Goal: Task Accomplishment & Management: Manage account settings

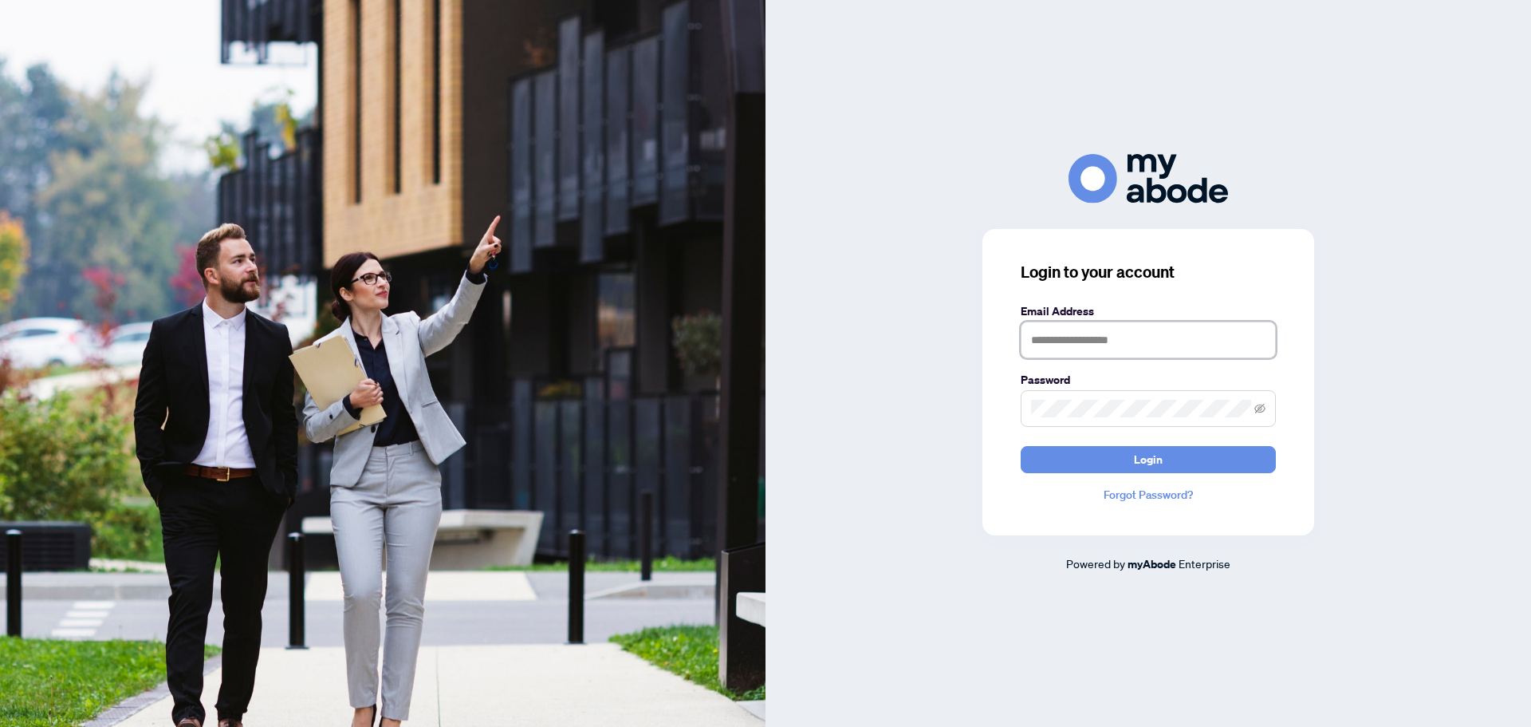
click at [1123, 336] on input "text" at bounding box center [1148, 339] width 255 height 37
type input "**********"
click at [1161, 457] on span "Login" at bounding box center [1148, 460] width 29 height 26
click at [1259, 408] on icon "eye-invisible" at bounding box center [1260, 408] width 11 height 11
click at [1159, 462] on span "Login" at bounding box center [1148, 460] width 29 height 26
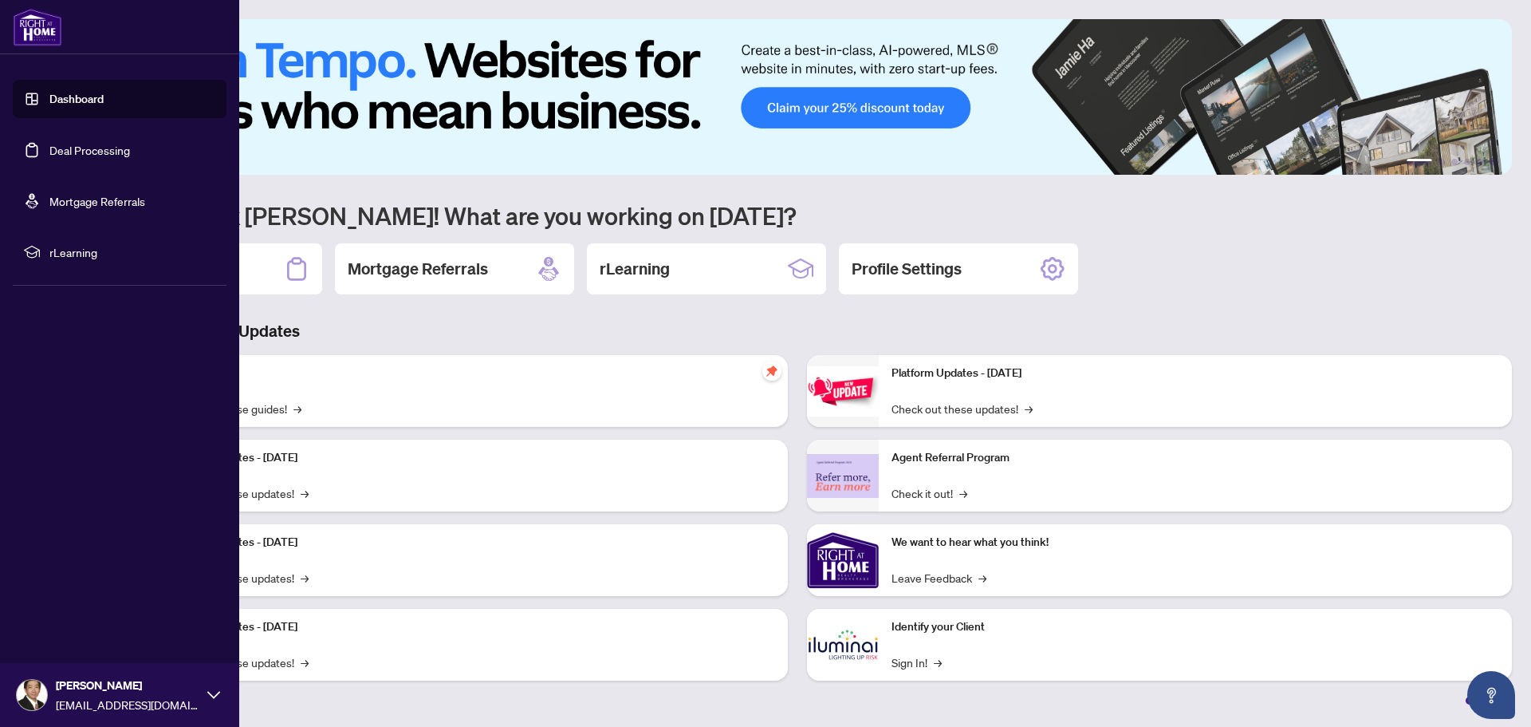
click at [49, 95] on link "Dashboard" at bounding box center [76, 99] width 54 height 14
click at [76, 97] on link "Dashboard" at bounding box center [76, 99] width 54 height 14
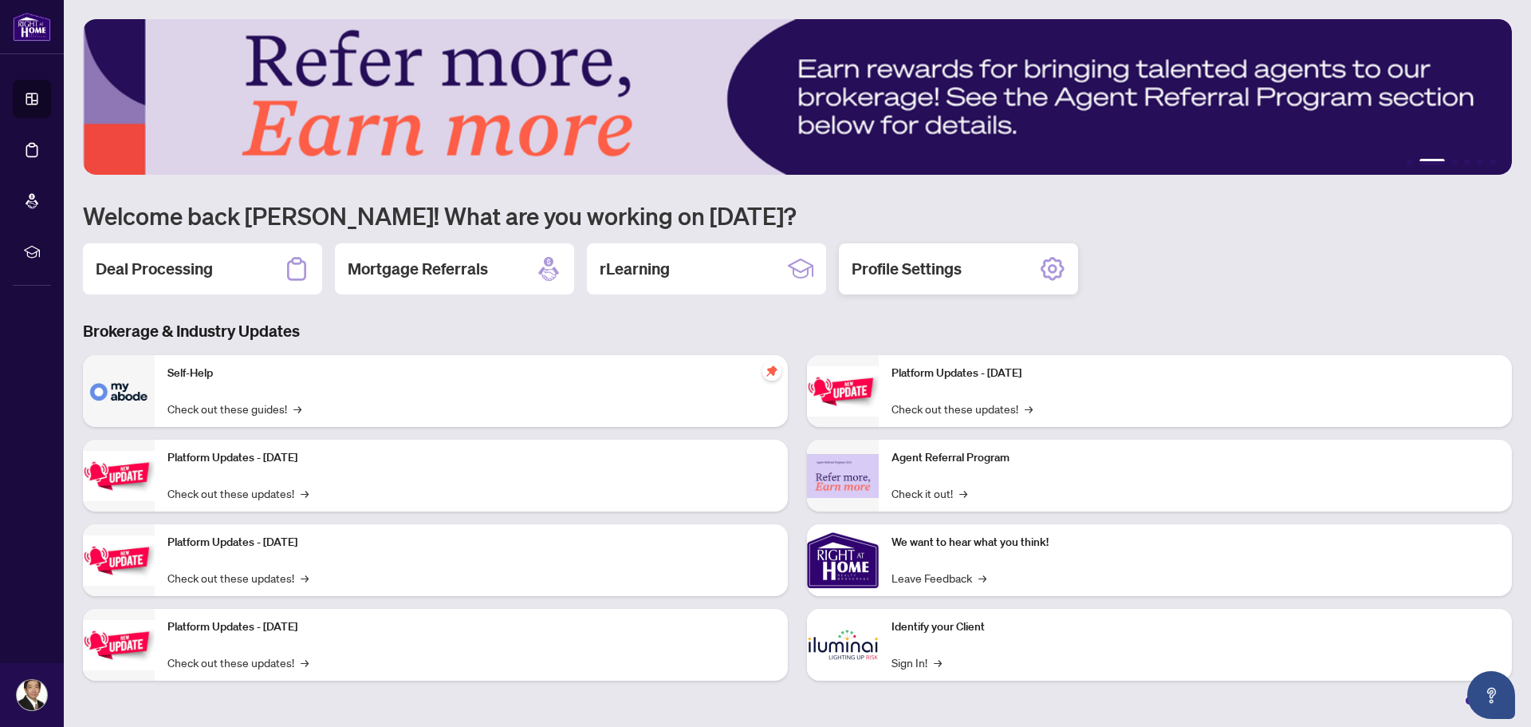
click at [944, 268] on h2 "Profile Settings" at bounding box center [907, 269] width 110 height 22
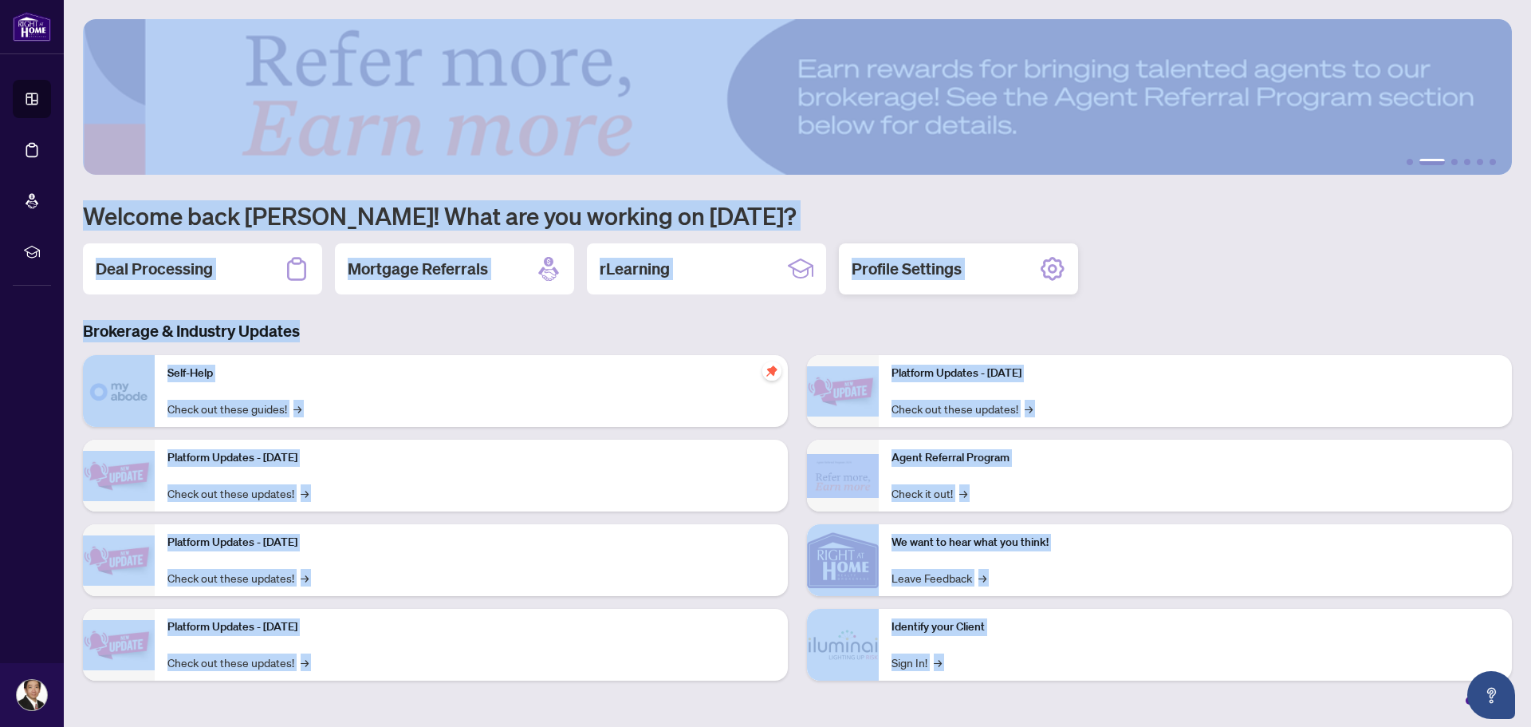
click at [944, 268] on main "1 2 3 4 5 6 Welcome back Michael! What are you working on today? Deal Processin…" at bounding box center [798, 363] width 1468 height 727
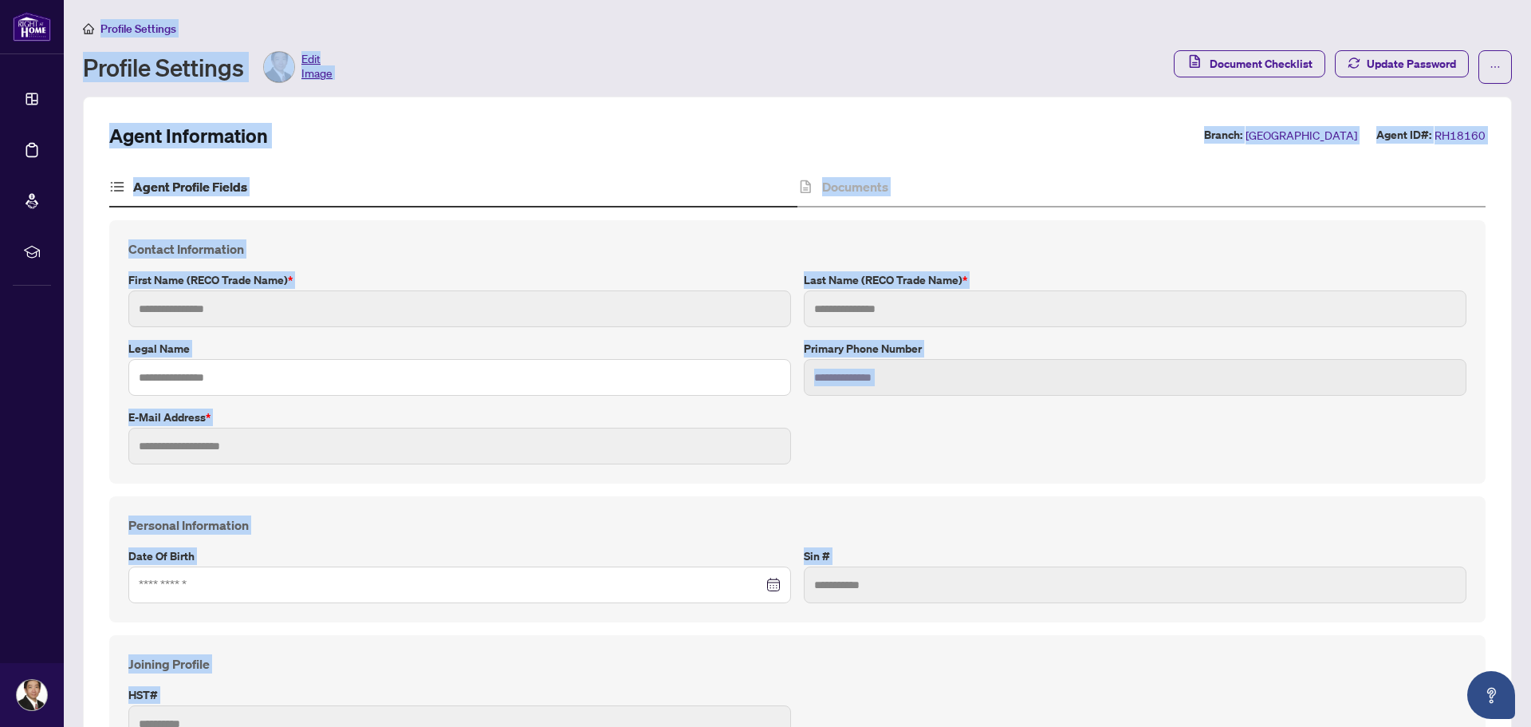
type input "*******"
type input "******"
type input "**********"
type input "*********"
type input "**********"
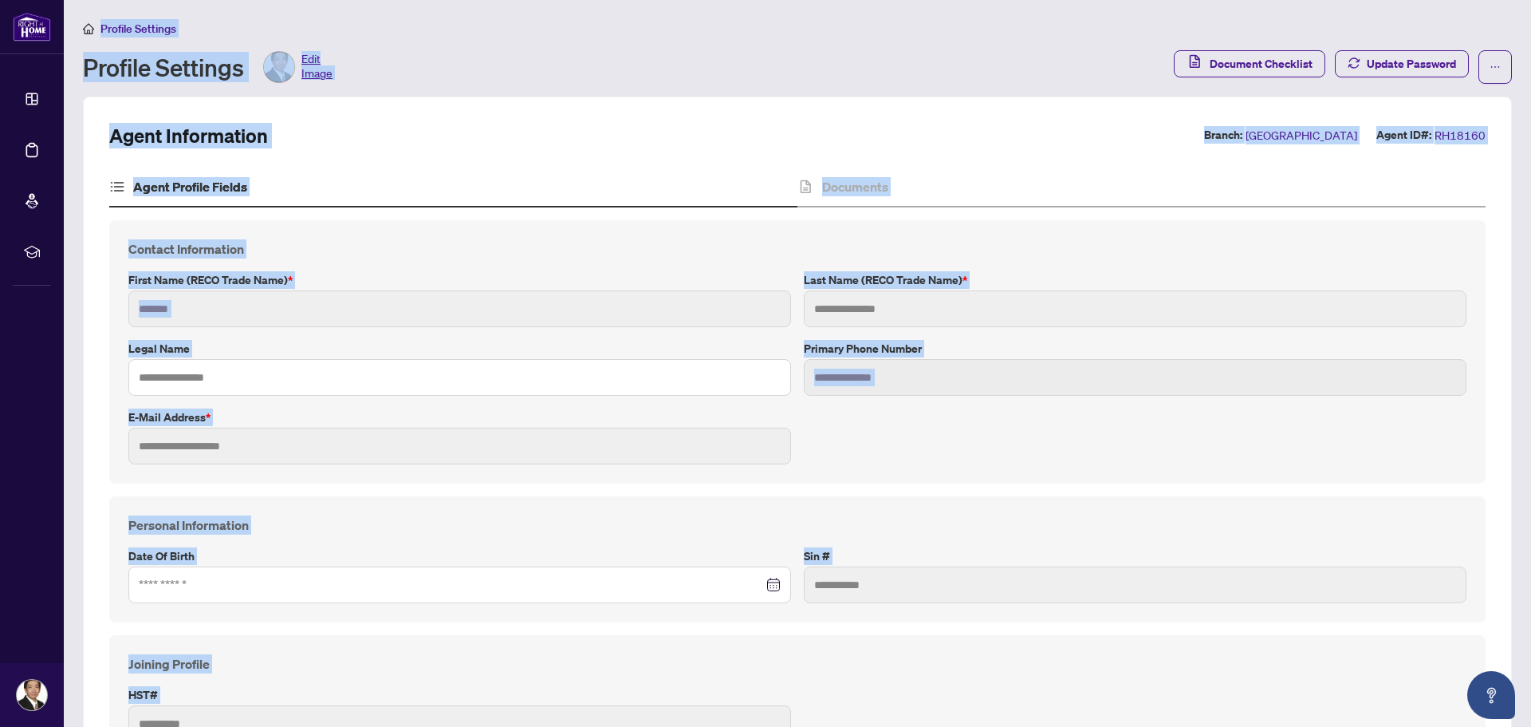
type input "**********"
type input "*******"
type input "**********"
type input "******"
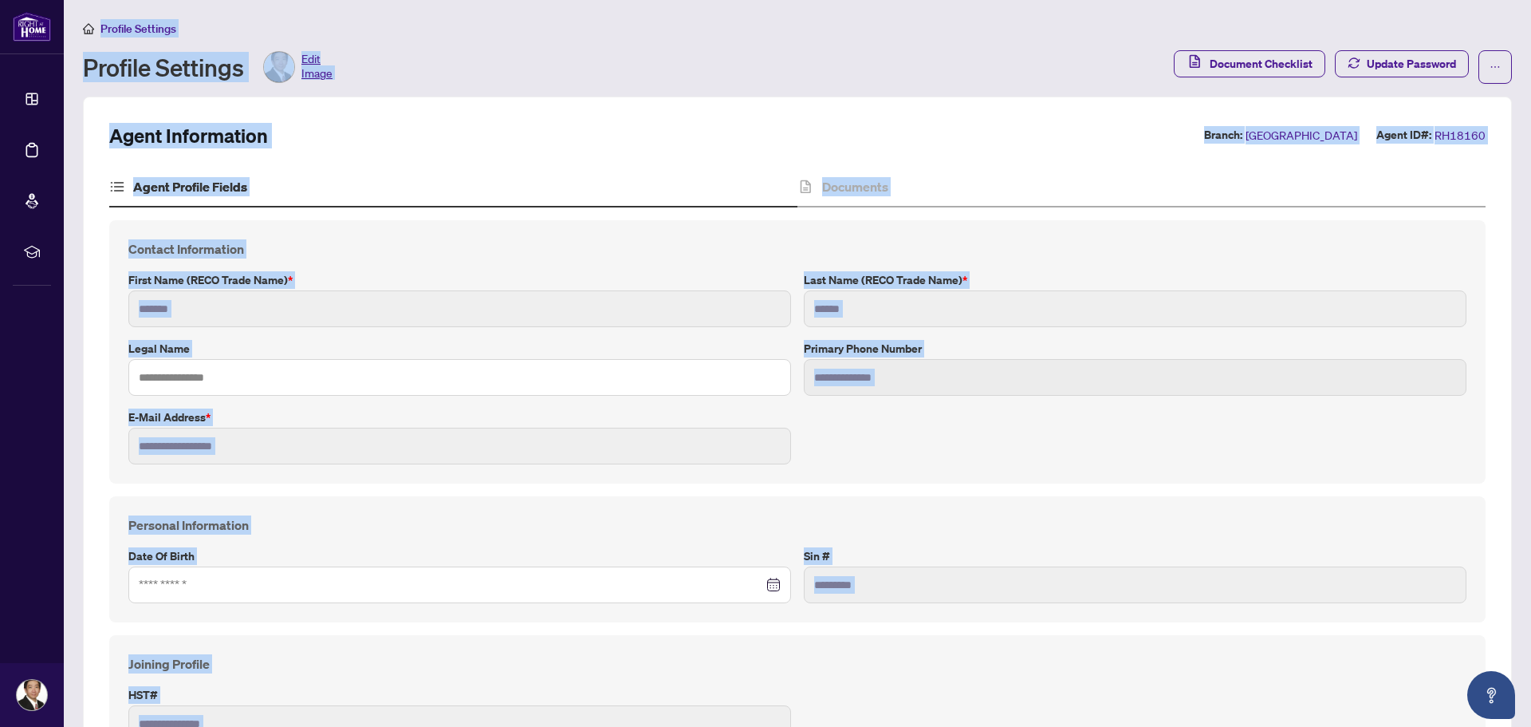
type input "****"
type input "**********"
click at [845, 190] on h4 "Documents" at bounding box center [855, 186] width 66 height 19
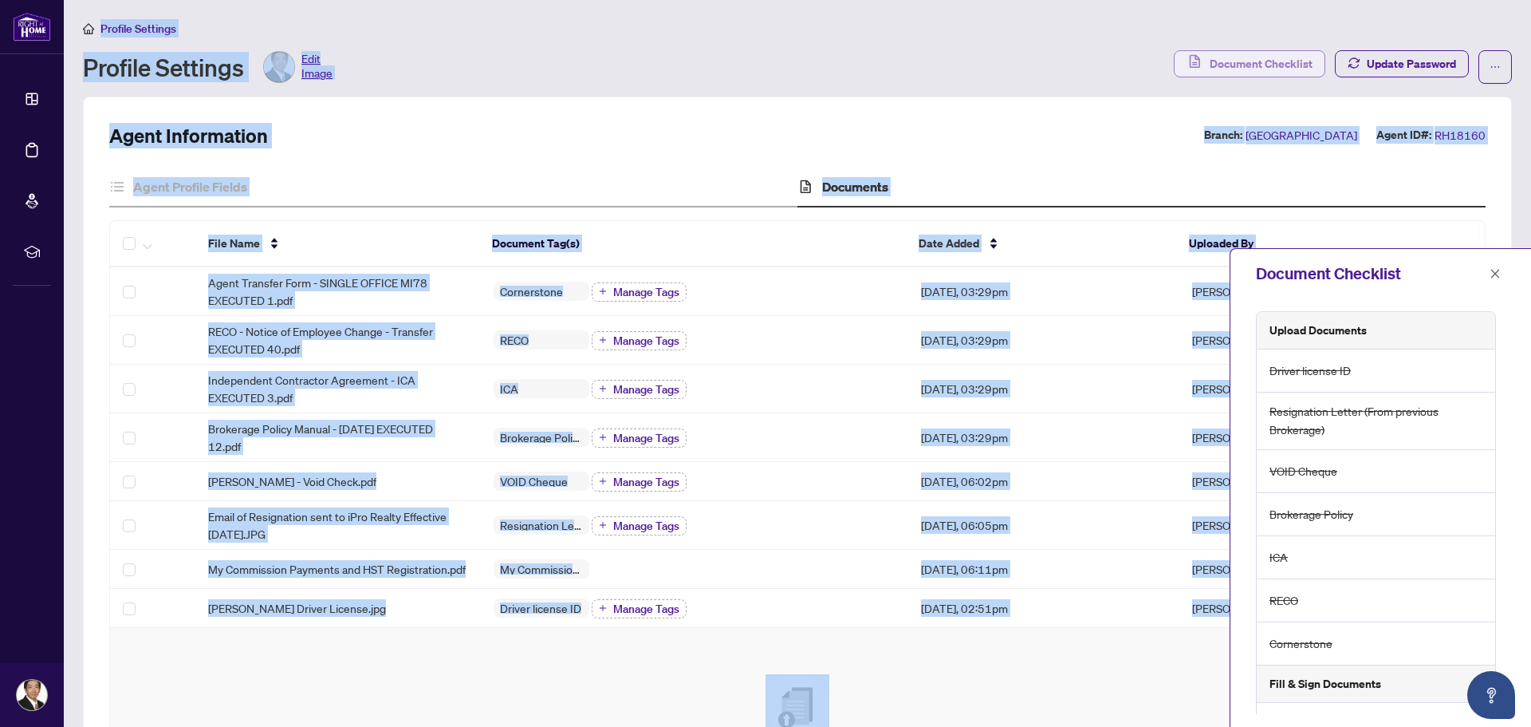
click at [1259, 57] on span "Document Checklist" at bounding box center [1261, 64] width 103 height 26
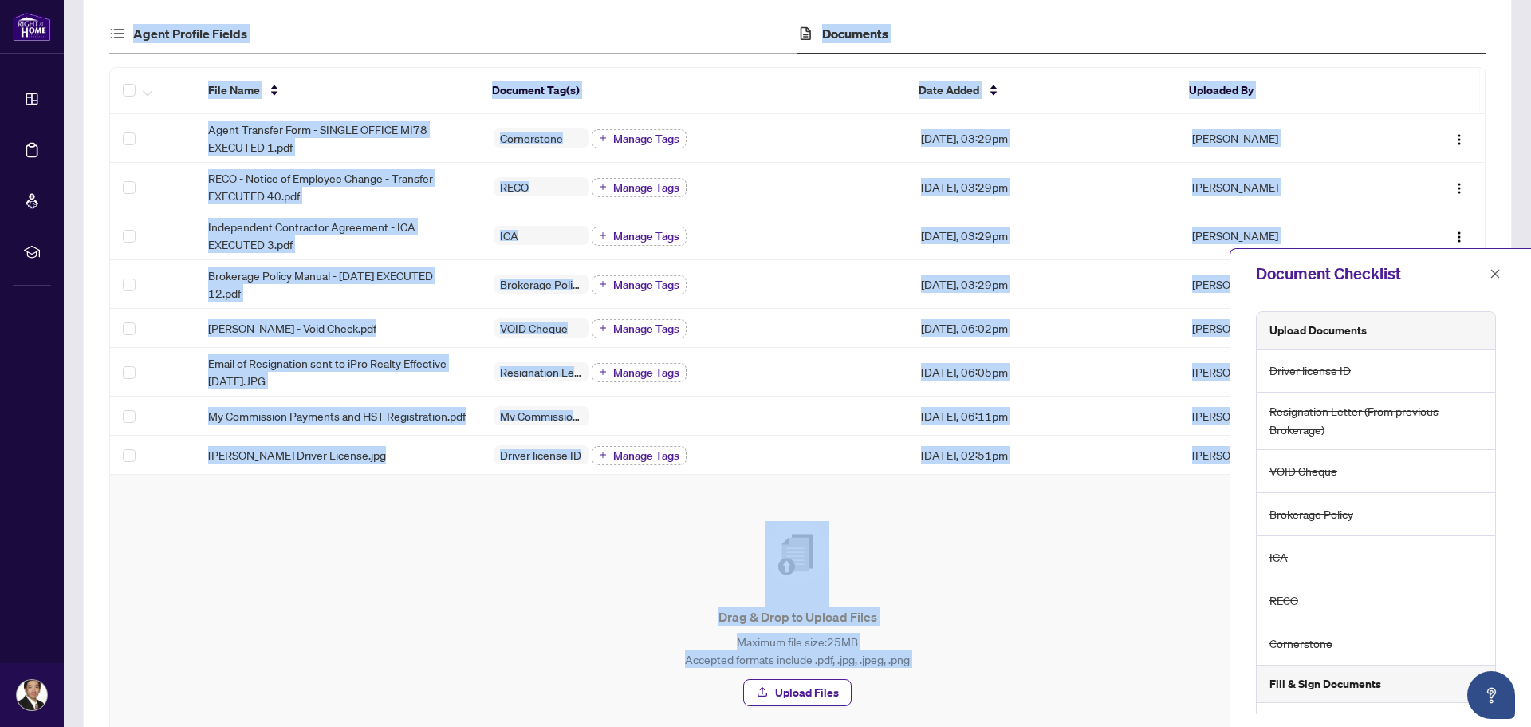
scroll to position [160, 0]
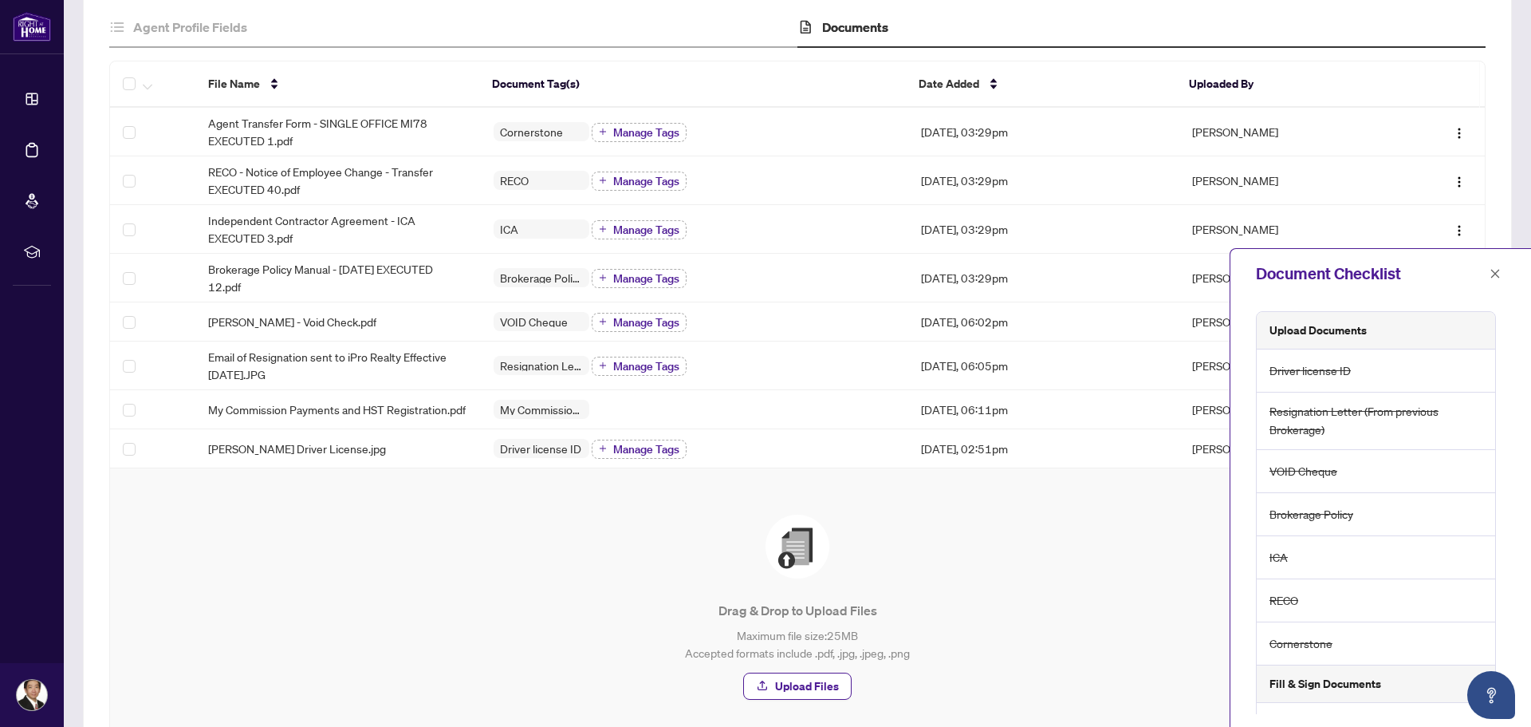
click at [1500, 374] on div "Upload Documents Driver license ID Resignation Letter (From previous Brokerage)…" at bounding box center [1381, 512] width 250 height 403
click at [1501, 389] on div "Upload Documents Driver license ID Resignation Letter (From previous Brokerage)…" at bounding box center [1381, 512] width 250 height 403
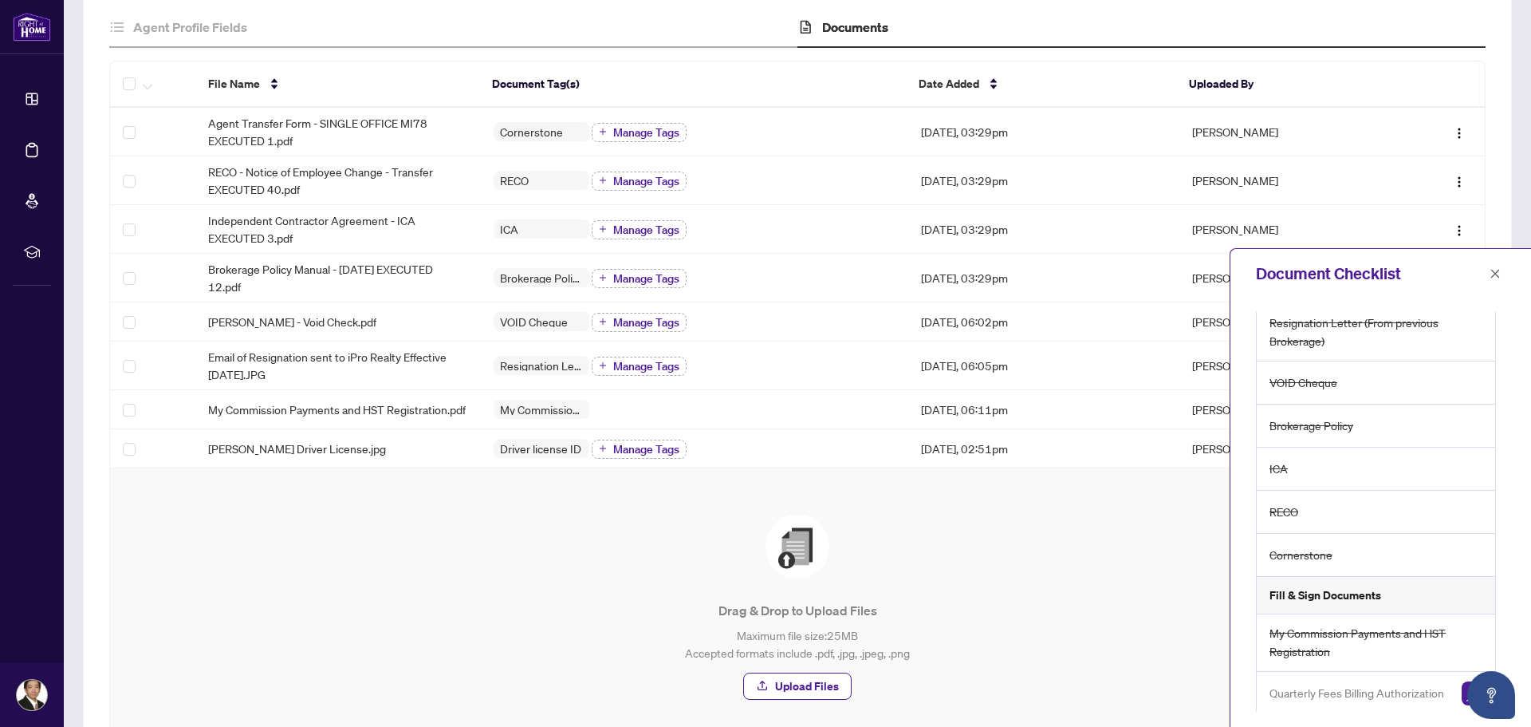
scroll to position [91, 0]
click at [1436, 691] on span "Quarterly Fees Billing Authorization" at bounding box center [1357, 690] width 175 height 18
click at [1482, 698] on icon "Open asap" at bounding box center [1492, 695] width 20 height 20
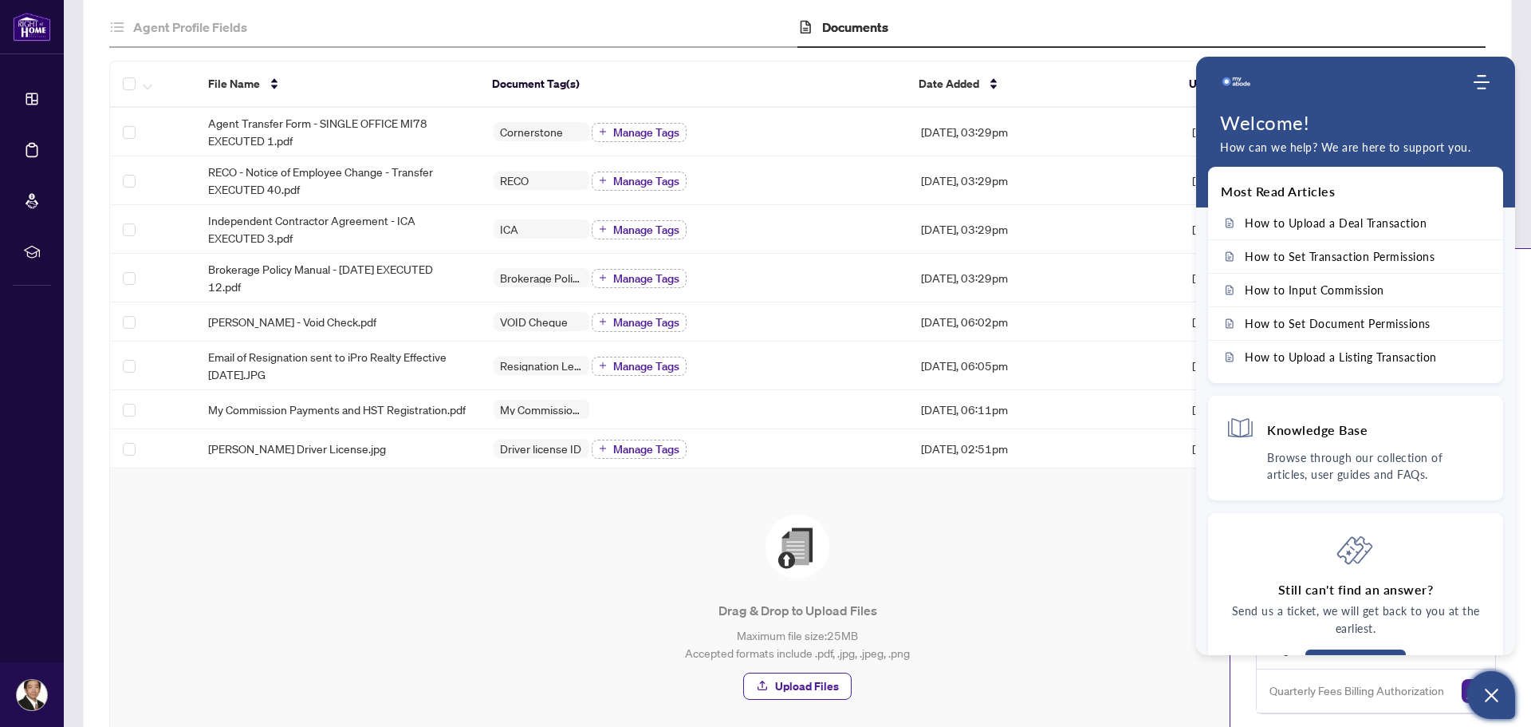
click at [1366, 697] on span "Quarterly Fees Billing Authorization" at bounding box center [1357, 690] width 175 height 18
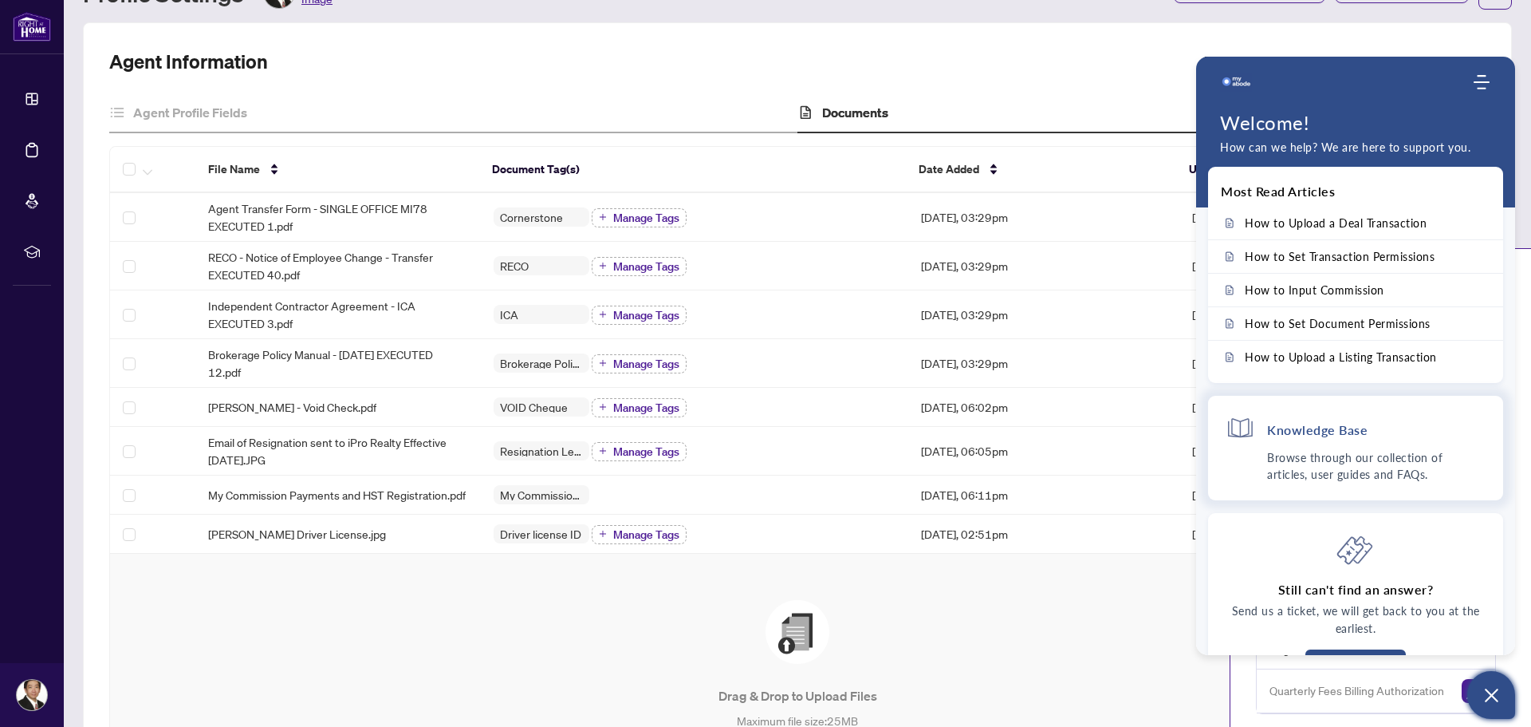
scroll to position [0, 0]
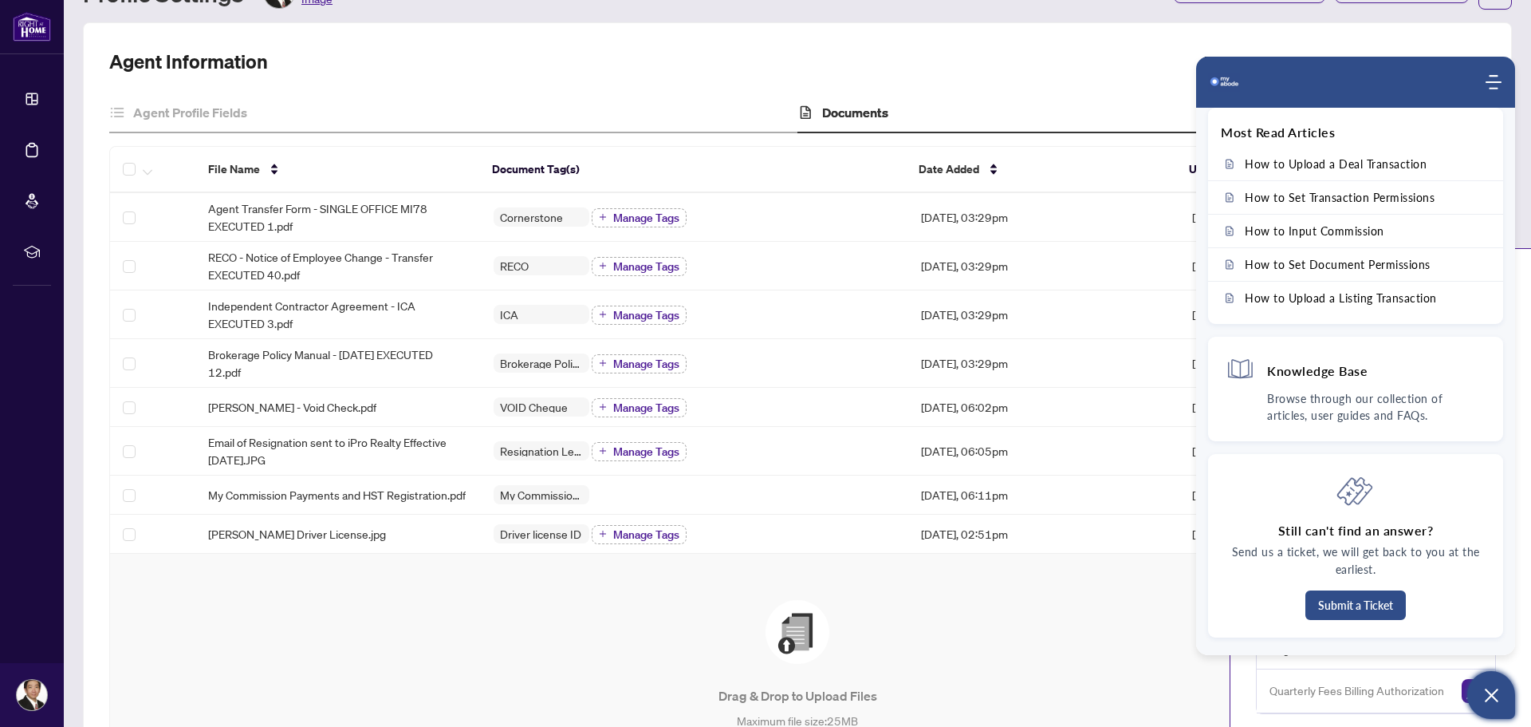
click at [1043, 623] on div "Drag & Drop to Upload Files Maximum file size: 25 MB Accepted formats include .…" at bounding box center [797, 692] width 1311 height 185
click at [1493, 81] on icon "Modules Menu" at bounding box center [1494, 82] width 16 height 16
click at [1412, 124] on span "Home" at bounding box center [1401, 124] width 32 height 18
click at [1412, 124] on div "Most Read Articles" at bounding box center [1355, 132] width 295 height 30
click at [480, 71] on div "Agent Information Branch: Mississauga Agent ID#: RH18160" at bounding box center [797, 62] width 1377 height 26
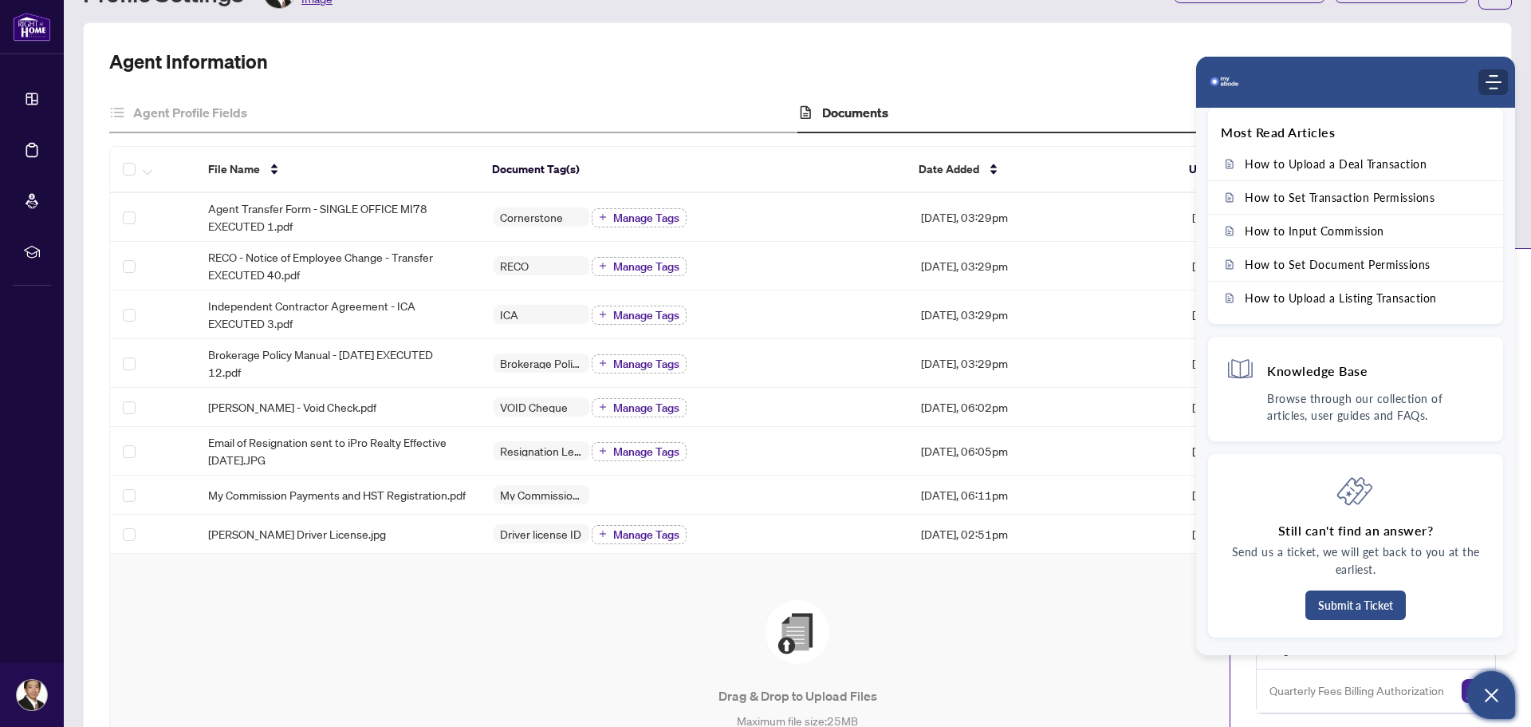
click at [1496, 82] on use "Modules Menu" at bounding box center [1494, 82] width 16 height 14
click at [1496, 82] on icon "Modules Menu" at bounding box center [1494, 82] width 16 height 16
click at [1496, 82] on use "Modules Menu" at bounding box center [1494, 82] width 16 height 14
click at [1398, 78] on div at bounding box center [1345, 82] width 275 height 32
click at [1493, 700] on icon "Open asap" at bounding box center [1492, 695] width 20 height 20
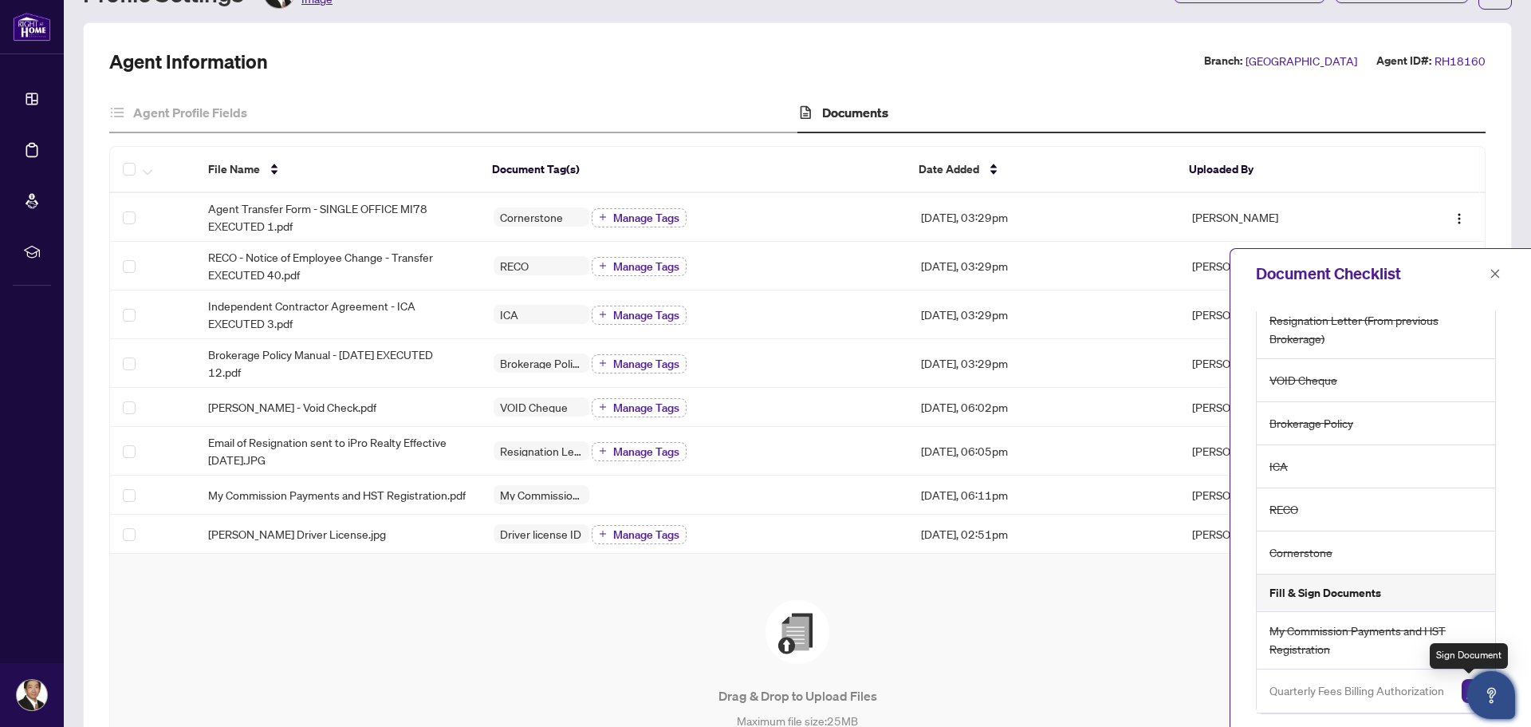
click at [1462, 695] on img "button" at bounding box center [1474, 691] width 24 height 24
click at [1460, 695] on main "Profile Settings Profile Settings Edit Image Document Checklist Update Password…" at bounding box center [798, 363] width 1468 height 727
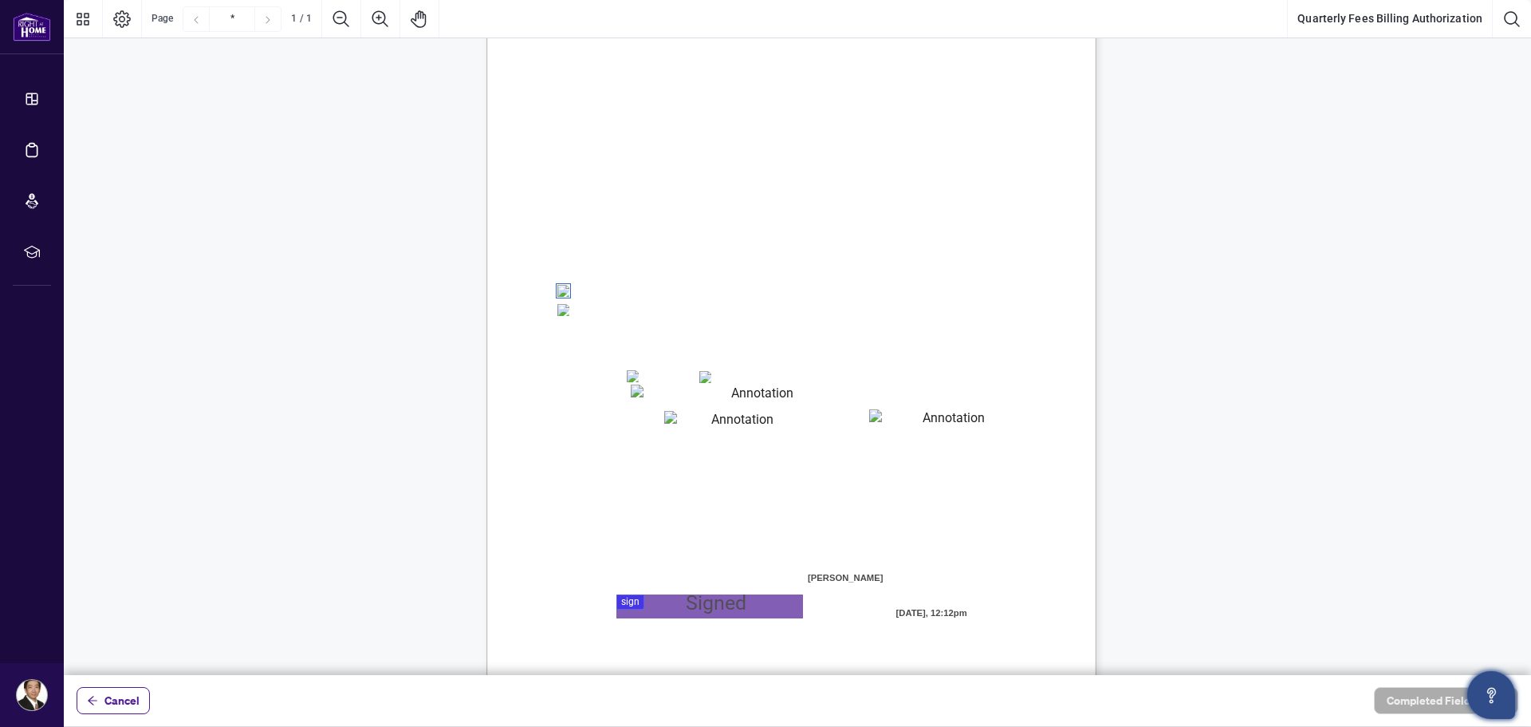
scroll to position [160, 0]
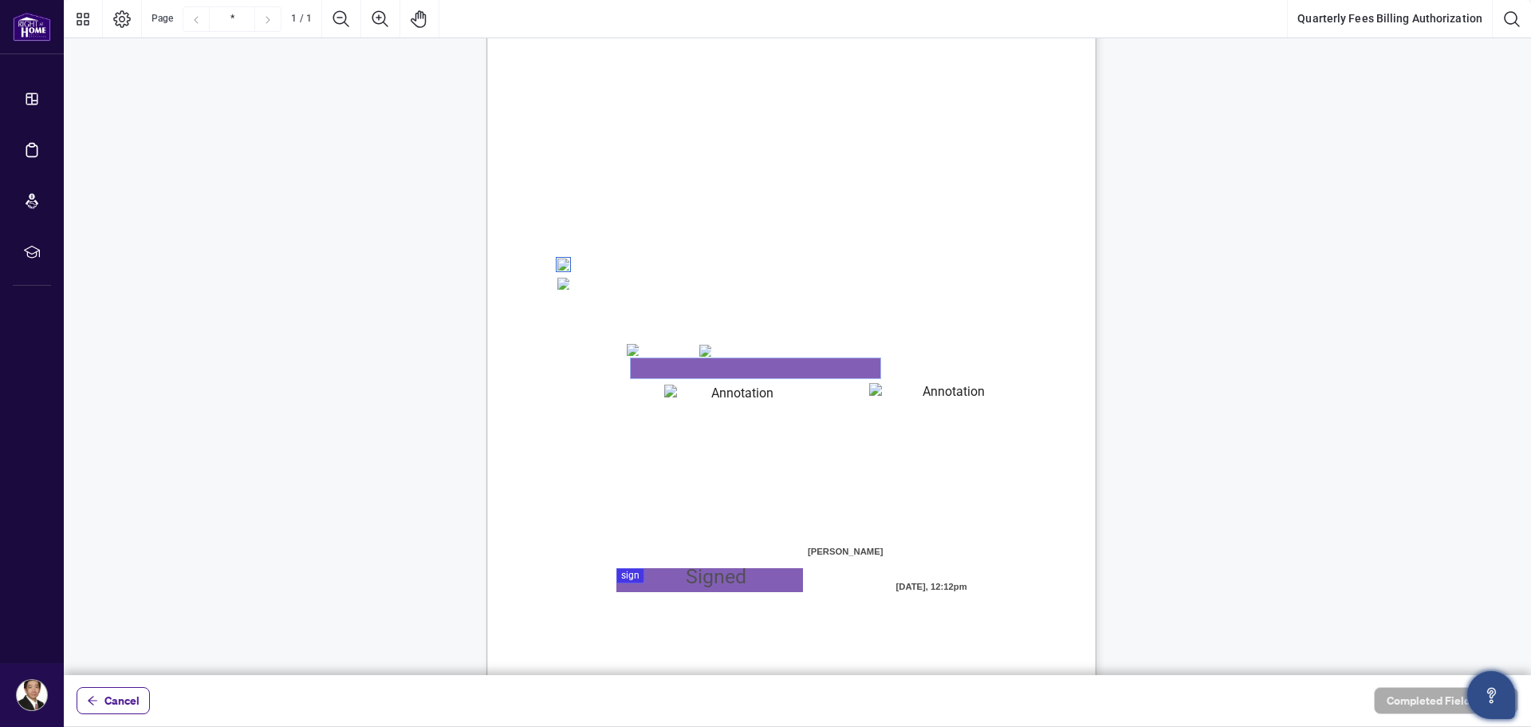
click at [709, 370] on textarea "01K2Q2KW6M3KJ6Y8TZ8KT1W8AZ" at bounding box center [756, 368] width 250 height 20
type textarea "**********"
type textarea "*******"
click at [745, 393] on textarea "*******" at bounding box center [736, 392] width 144 height 16
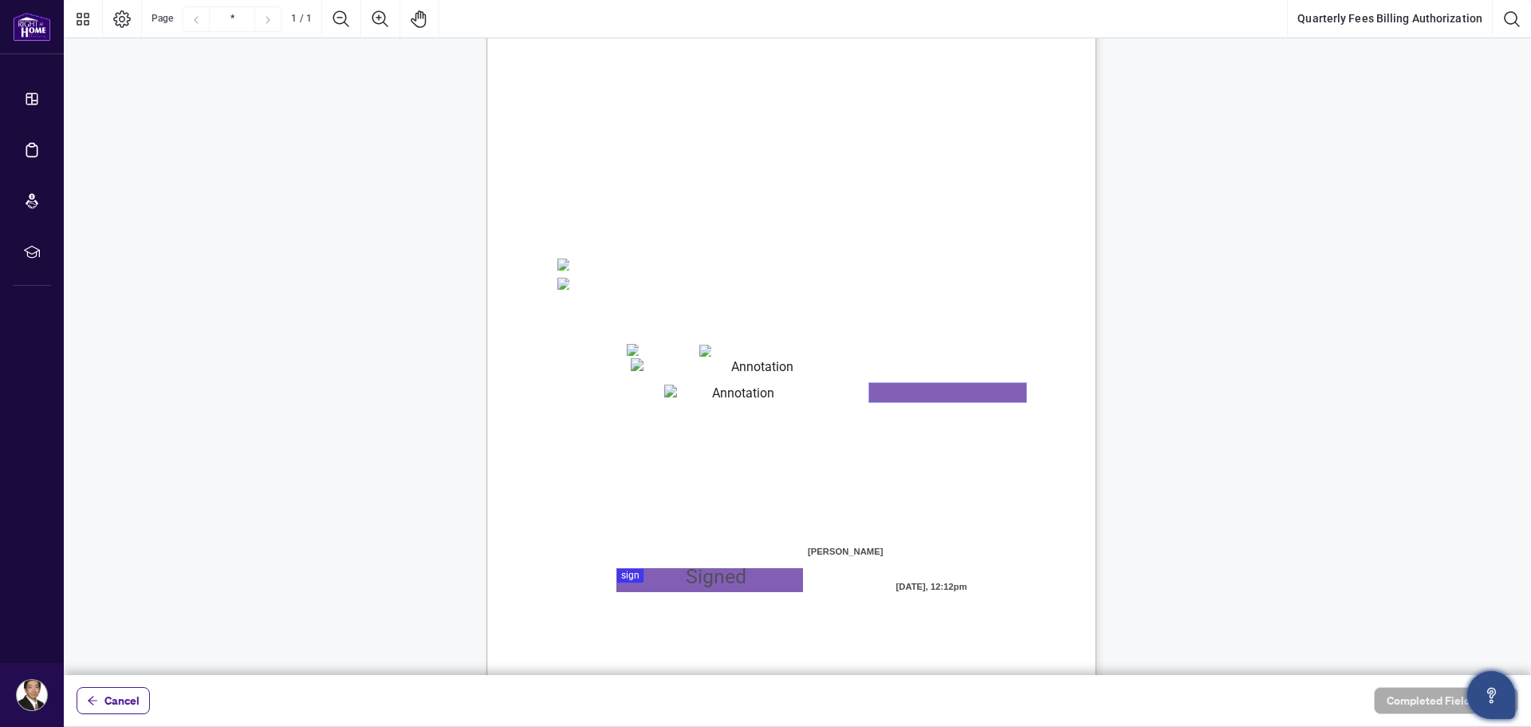
click at [919, 393] on textarea "01K2Q2MF4WJ5E815C27WZ6SAHC" at bounding box center [947, 392] width 157 height 19
type textarea "***"
click at [683, 583] on div at bounding box center [798, 337] width 1468 height 675
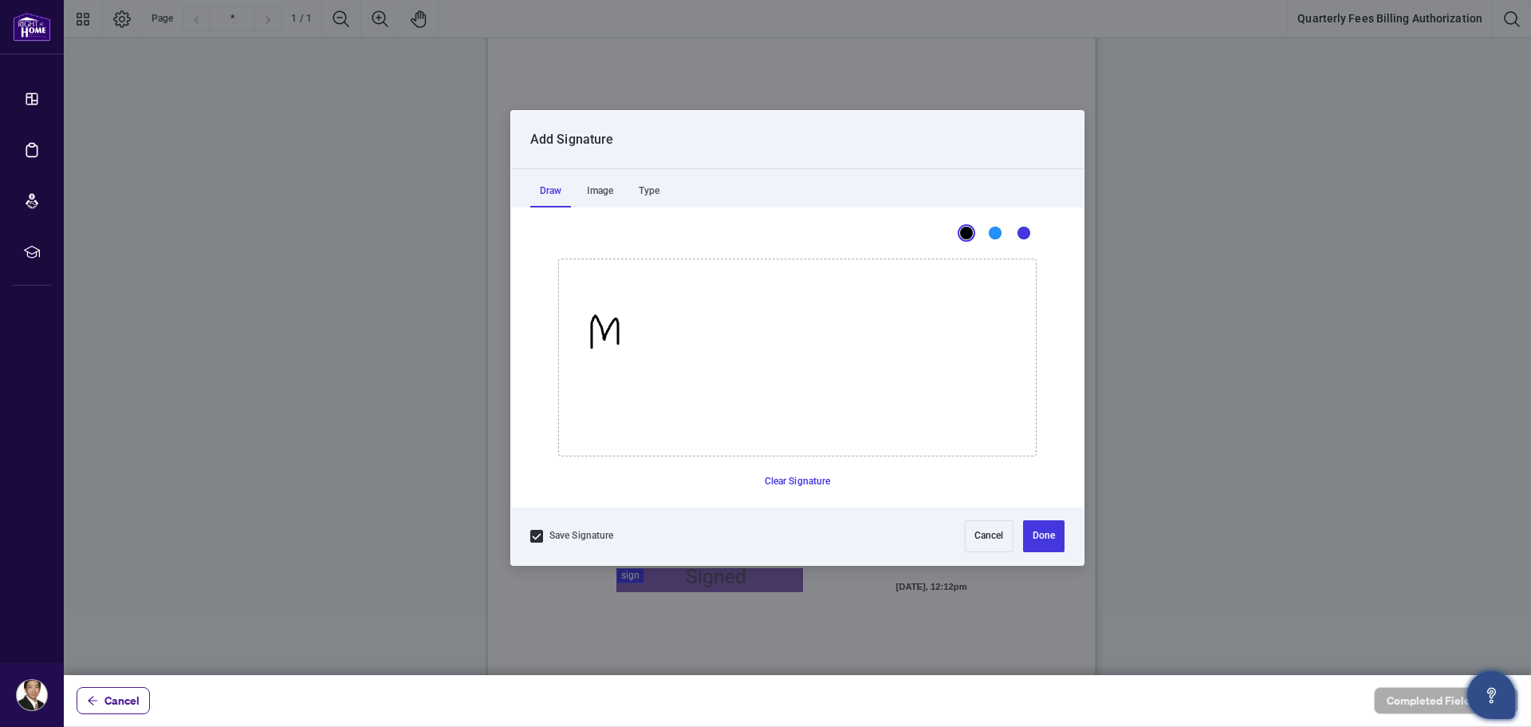
drag, startPoint x: 592, startPoint y: 346, endPoint x: 618, endPoint y: 344, distance: 26.4
click at [618, 344] on icon "Drawing canvas" at bounding box center [797, 357] width 477 height 196
click at [632, 325] on icon "Drawing canvas" at bounding box center [797, 357] width 477 height 196
drag, startPoint x: 632, startPoint y: 325, endPoint x: 641, endPoint y: 343, distance: 20.7
drag, startPoint x: 663, startPoint y: 323, endPoint x: 656, endPoint y: 346, distance: 24.2
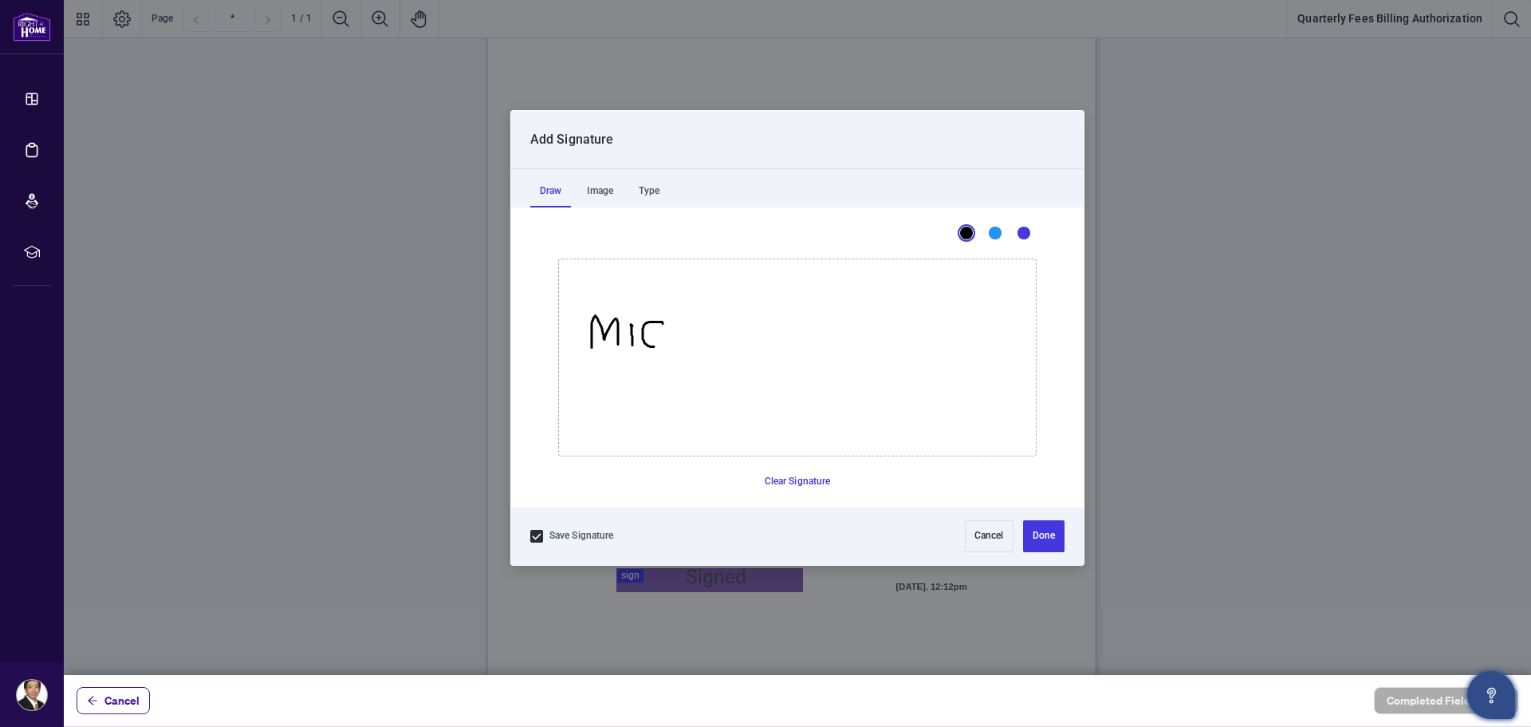
click at [656, 346] on icon "Drawing canvas" at bounding box center [797, 357] width 477 height 196
drag, startPoint x: 670, startPoint y: 307, endPoint x: 670, endPoint y: 345, distance: 38.3
click at [670, 345] on icon "Drawing canvas" at bounding box center [797, 357] width 477 height 196
drag, startPoint x: 669, startPoint y: 331, endPoint x: 695, endPoint y: 345, distance: 29.3
drag, startPoint x: 709, startPoint y: 329, endPoint x: 727, endPoint y: 329, distance: 18.4
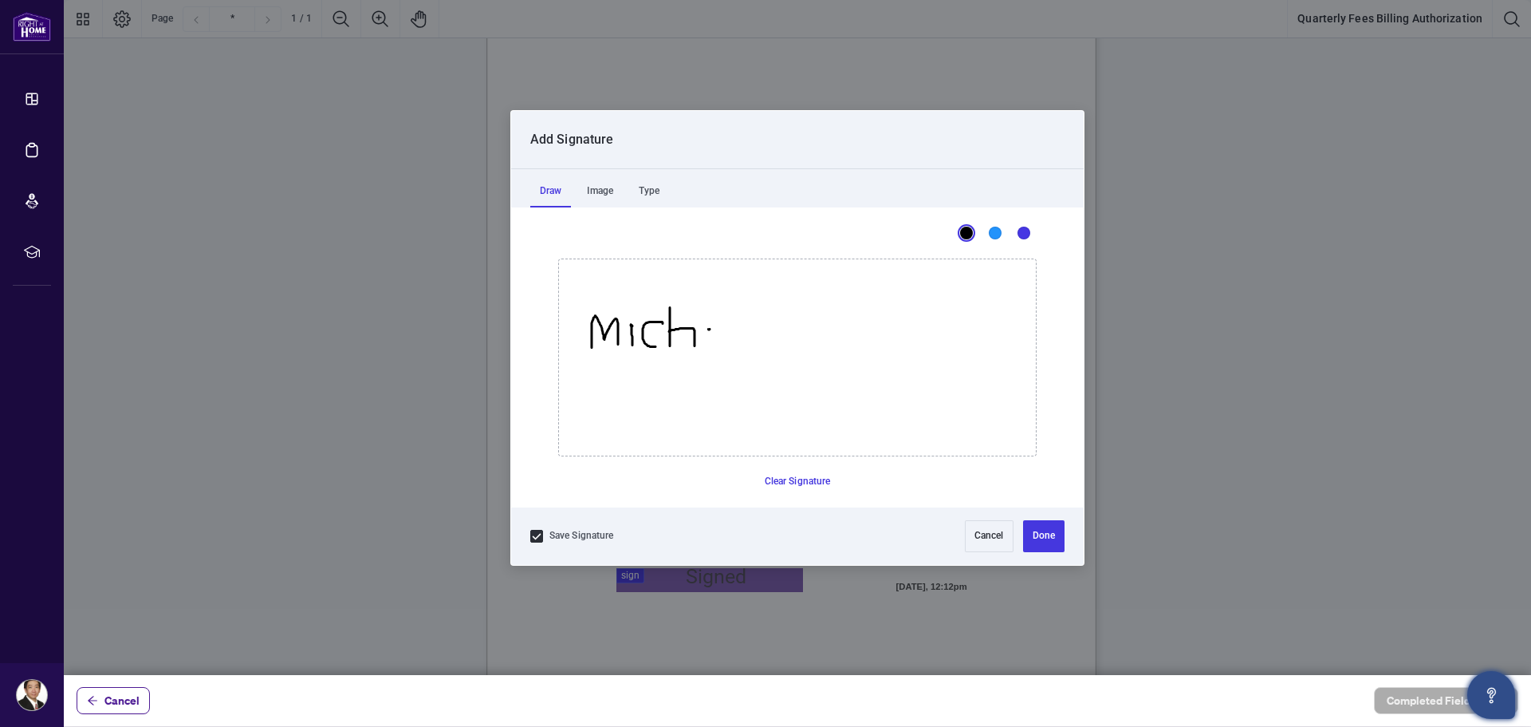
click at [721, 329] on icon "Drawing canvas" at bounding box center [797, 357] width 477 height 196
click at [727, 329] on icon "Drawing canvas" at bounding box center [797, 357] width 477 height 196
drag, startPoint x: 727, startPoint y: 329, endPoint x: 740, endPoint y: 345, distance: 20.4
drag, startPoint x: 749, startPoint y: 335, endPoint x: 761, endPoint y: 345, distance: 15.8
click at [761, 345] on icon "Drawing canvas" at bounding box center [797, 357] width 477 height 196
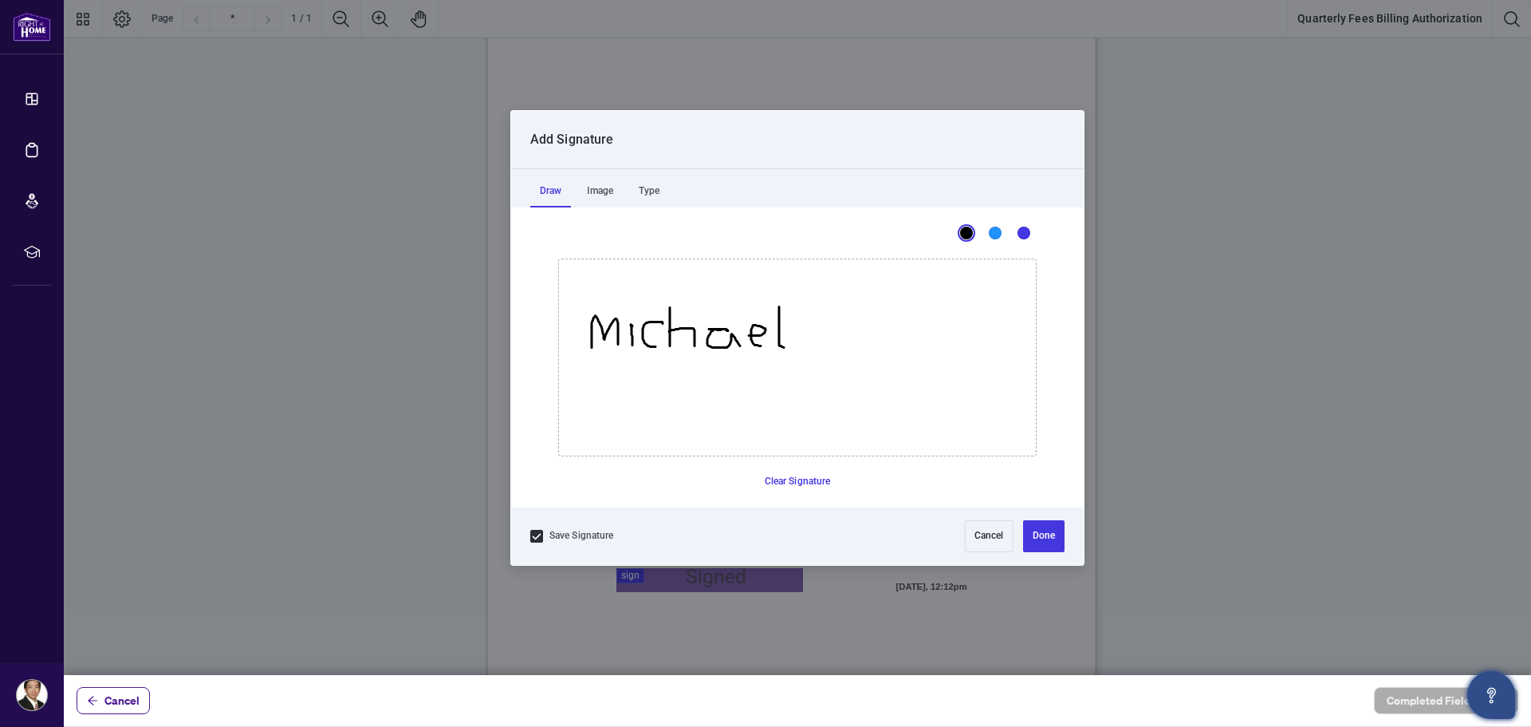
drag, startPoint x: 779, startPoint y: 306, endPoint x: 784, endPoint y: 347, distance: 41.0
click at [784, 347] on icon "Drawing canvas" at bounding box center [797, 357] width 477 height 196
drag, startPoint x: 816, startPoint y: 310, endPoint x: 837, endPoint y: 348, distance: 42.8
click at [836, 349] on icon "Drawing canvas" at bounding box center [797, 357] width 477 height 196
click at [845, 319] on icon "Drawing canvas" at bounding box center [797, 357] width 477 height 196
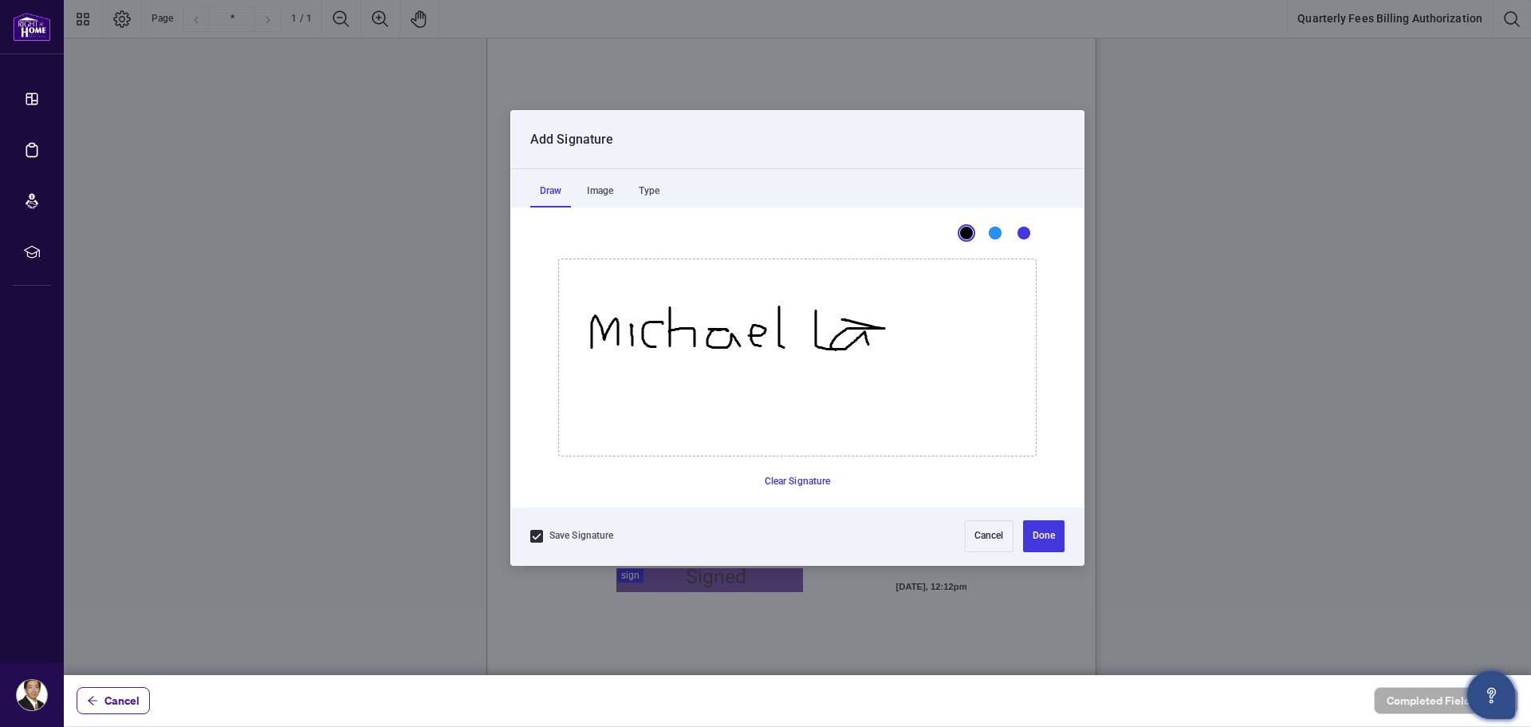
drag, startPoint x: 845, startPoint y: 319, endPoint x: 872, endPoint y: 341, distance: 34.6
drag, startPoint x: 880, startPoint y: 329, endPoint x: 901, endPoint y: 350, distance: 29.9
drag, startPoint x: 931, startPoint y: 325, endPoint x: 911, endPoint y: 349, distance: 31.1
click at [911, 349] on icon "Drawing canvas" at bounding box center [797, 357] width 477 height 196
click at [951, 327] on icon "Drawing canvas" at bounding box center [797, 357] width 477 height 196
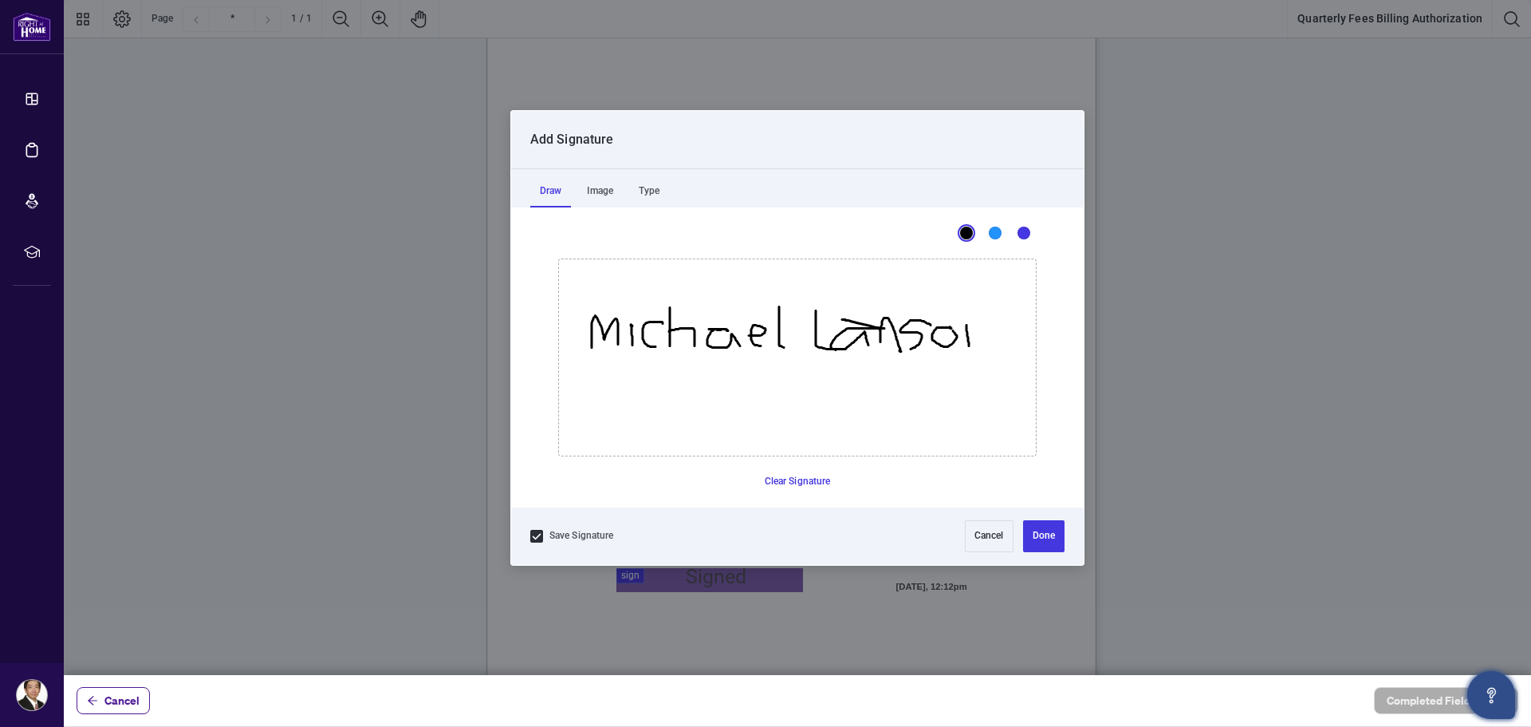
drag, startPoint x: 967, startPoint y: 325, endPoint x: 969, endPoint y: 346, distance: 21.7
click at [969, 346] on icon "Drawing canvas" at bounding box center [797, 357] width 477 height 196
drag, startPoint x: 969, startPoint y: 327, endPoint x: 984, endPoint y: 351, distance: 27.9
click at [984, 351] on icon "Drawing canvas" at bounding box center [797, 357] width 477 height 196
click at [1001, 237] on li "Color" at bounding box center [996, 233] width 26 height 26
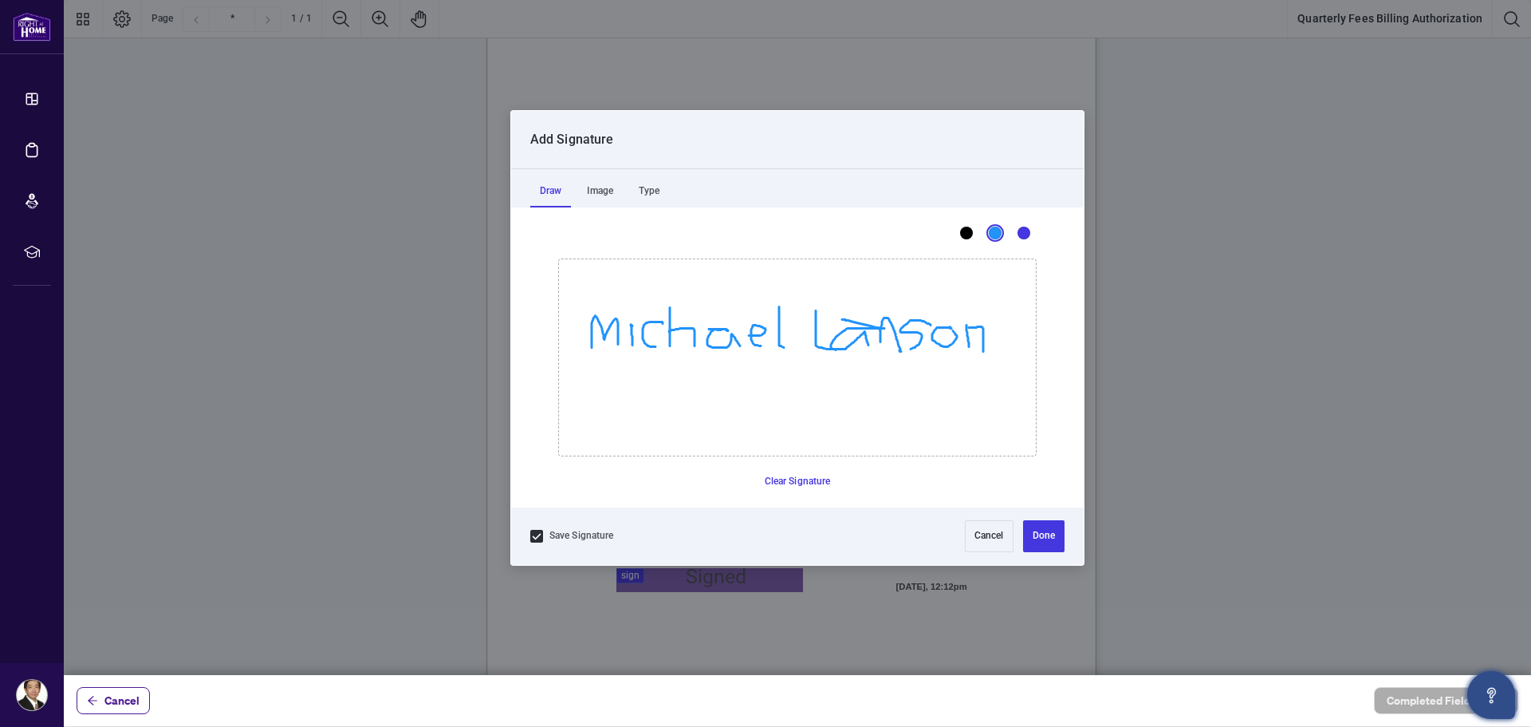
click at [1035, 232] on li "Color" at bounding box center [1024, 233] width 26 height 26
click at [992, 235] on div "Blue" at bounding box center [995, 233] width 13 height 13
click at [972, 232] on div "Black" at bounding box center [966, 233] width 13 height 13
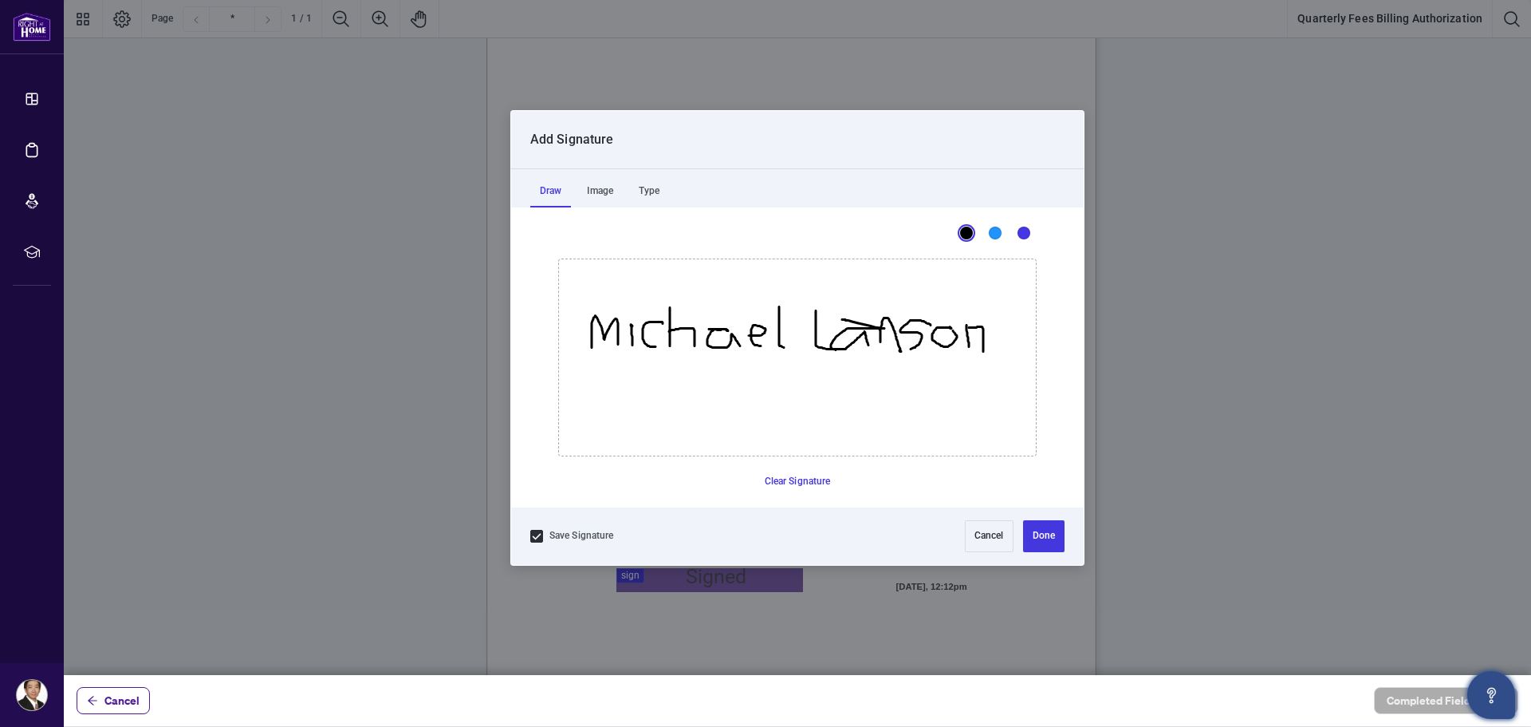
click at [972, 232] on div "Black" at bounding box center [966, 233] width 13 height 13
click at [792, 482] on button "Clear Signature" at bounding box center [798, 482] width 79 height 26
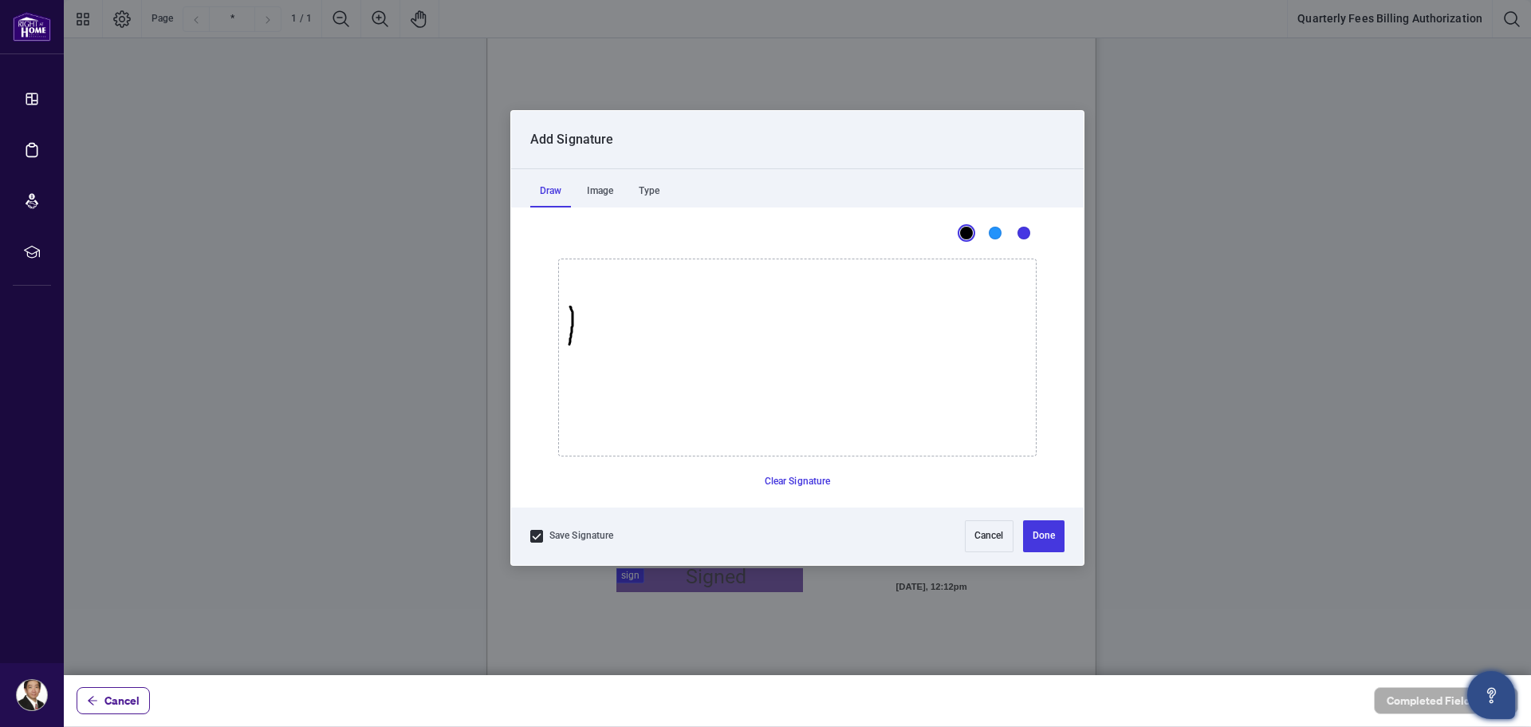
drag, startPoint x: 570, startPoint y: 306, endPoint x: 570, endPoint y: 344, distance: 37.5
click at [570, 344] on icon "Drawing canvas" at bounding box center [797, 357] width 477 height 196
drag, startPoint x: 569, startPoint y: 309, endPoint x: 596, endPoint y: 345, distance: 45.0
click at [596, 345] on icon "Drawing canvas" at bounding box center [797, 357] width 477 height 196
drag, startPoint x: 605, startPoint y: 322, endPoint x: 606, endPoint y: 343, distance: 20.8
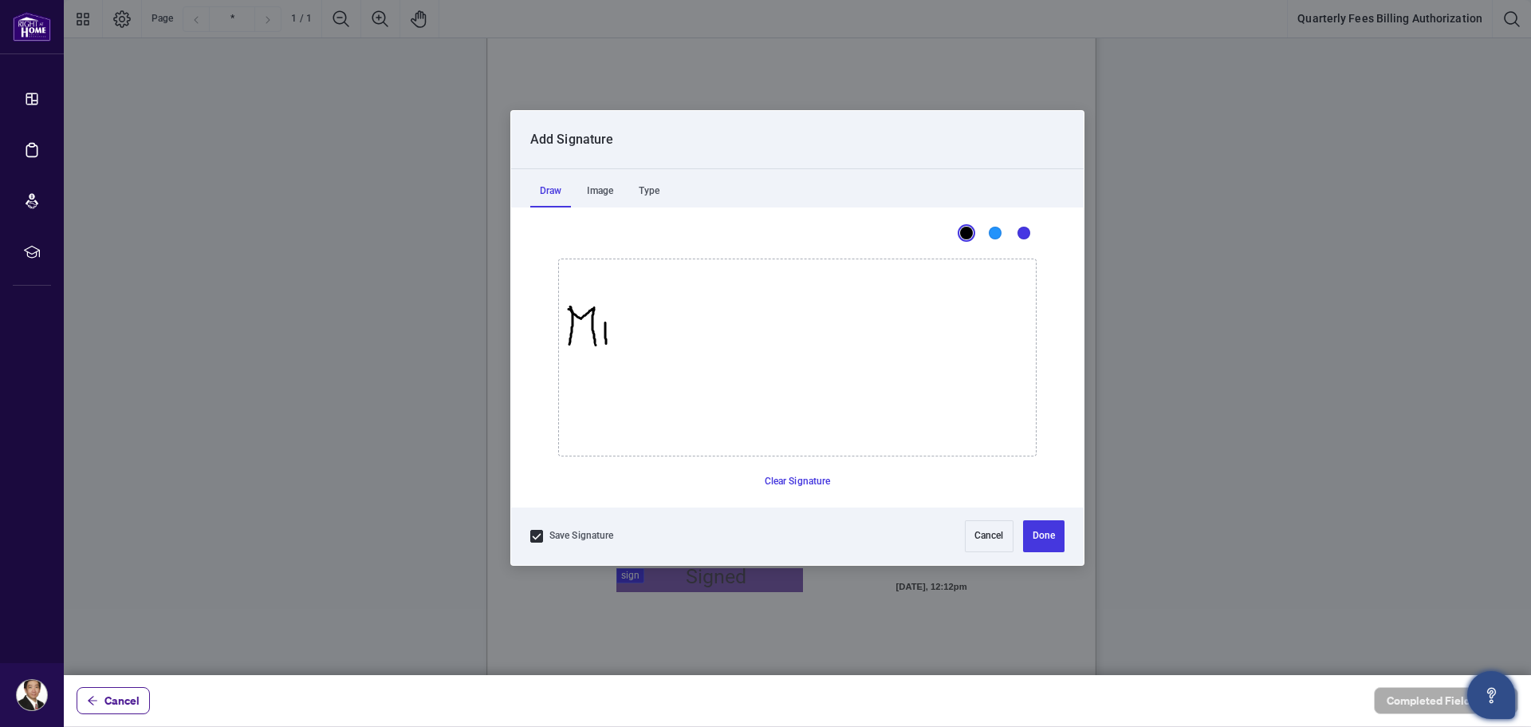
click at [606, 343] on icon "Drawing canvas" at bounding box center [797, 357] width 477 height 196
click at [604, 310] on icon "Drawing canvas" at bounding box center [797, 357] width 477 height 196
click at [629, 318] on icon "Drawing canvas" at bounding box center [797, 357] width 477 height 196
drag, startPoint x: 629, startPoint y: 318, endPoint x: 629, endPoint y: 345, distance: 26.3
drag, startPoint x: 638, startPoint y: 305, endPoint x: 637, endPoint y: 323, distance: 18.4
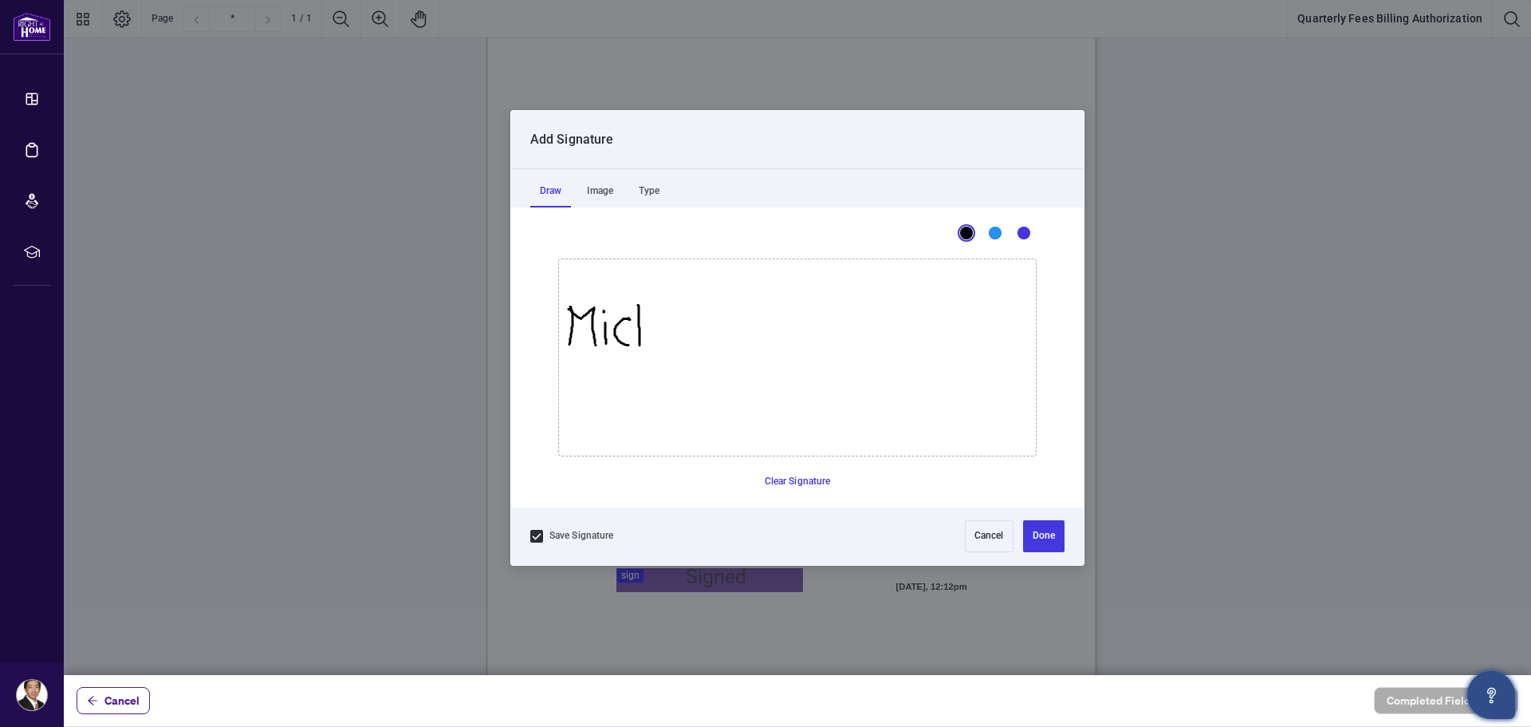
click at [640, 344] on icon "Drawing canvas" at bounding box center [797, 357] width 477 height 196
drag, startPoint x: 640, startPoint y: 325, endPoint x: 660, endPoint y: 336, distance: 22.9
click at [669, 319] on icon "Drawing canvas" at bounding box center [797, 357] width 477 height 196
drag, startPoint x: 669, startPoint y: 319, endPoint x: 694, endPoint y: 341, distance: 32.8
drag, startPoint x: 704, startPoint y: 328, endPoint x: 708, endPoint y: 342, distance: 15.1
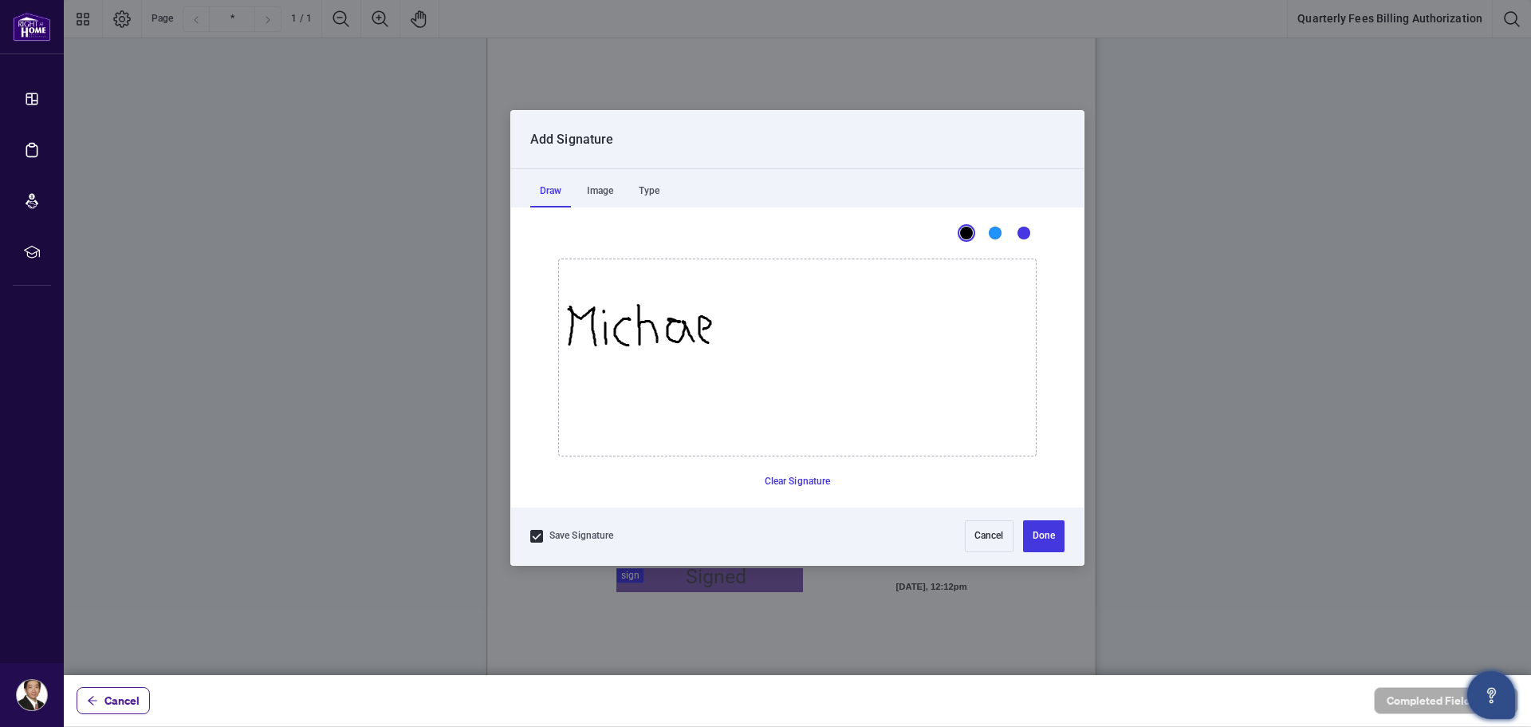
click at [708, 342] on icon "Drawing canvas" at bounding box center [797, 357] width 477 height 196
drag, startPoint x: 721, startPoint y: 304, endPoint x: 724, endPoint y: 345, distance: 41.6
click at [724, 345] on icon "Drawing canvas" at bounding box center [797, 357] width 477 height 196
click at [729, 346] on icon "Drawing canvas" at bounding box center [797, 357] width 477 height 196
drag, startPoint x: 755, startPoint y: 306, endPoint x: 777, endPoint y: 344, distance: 43.2
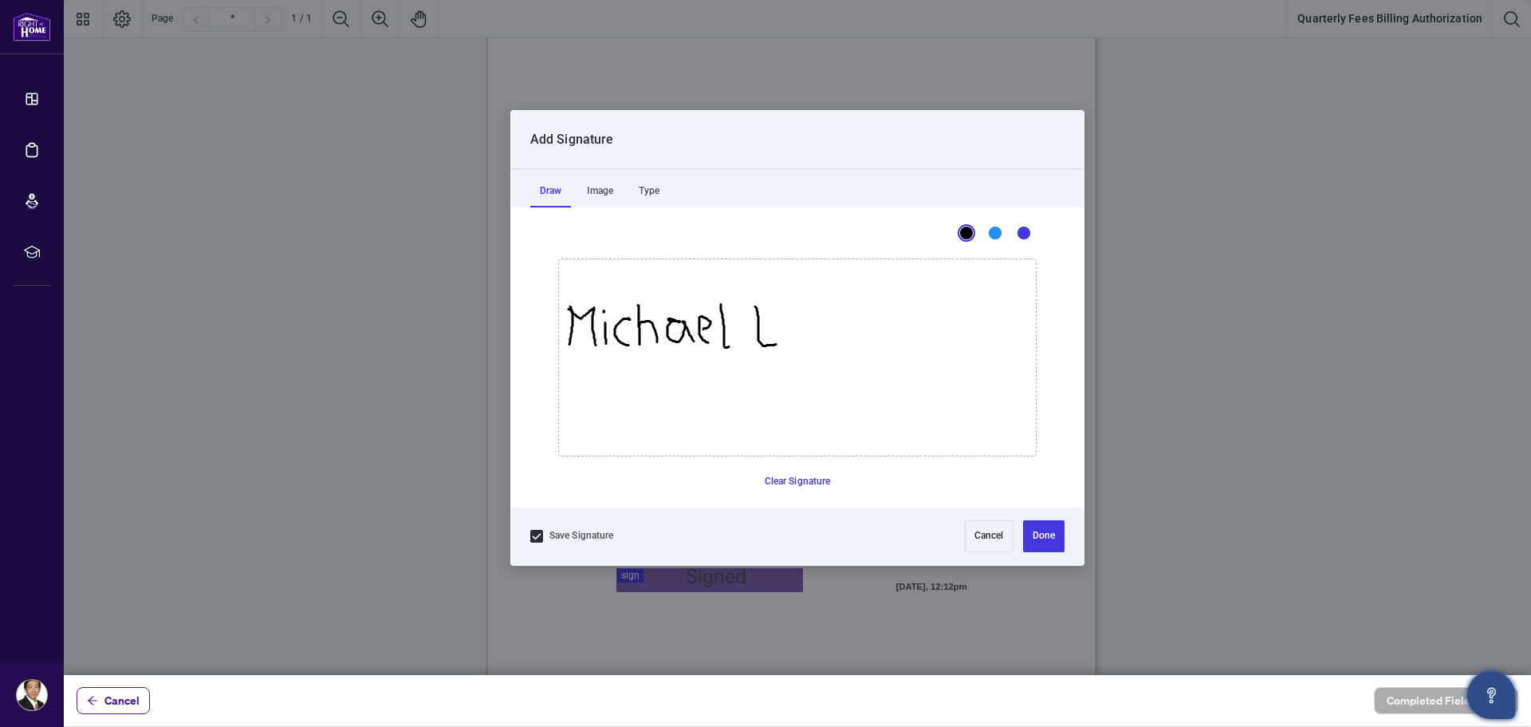
click at [777, 344] on icon "Drawing canvas" at bounding box center [797, 357] width 477 height 196
drag, startPoint x: 779, startPoint y: 320, endPoint x: 755, endPoint y: 325, distance: 24.6
click at [803, 343] on icon "Drawing canvas" at bounding box center [797, 357] width 477 height 196
click at [786, 319] on icon "Drawing canvas" at bounding box center [797, 357] width 477 height 196
drag, startPoint x: 818, startPoint y: 319, endPoint x: 821, endPoint y: 343, distance: 24.1
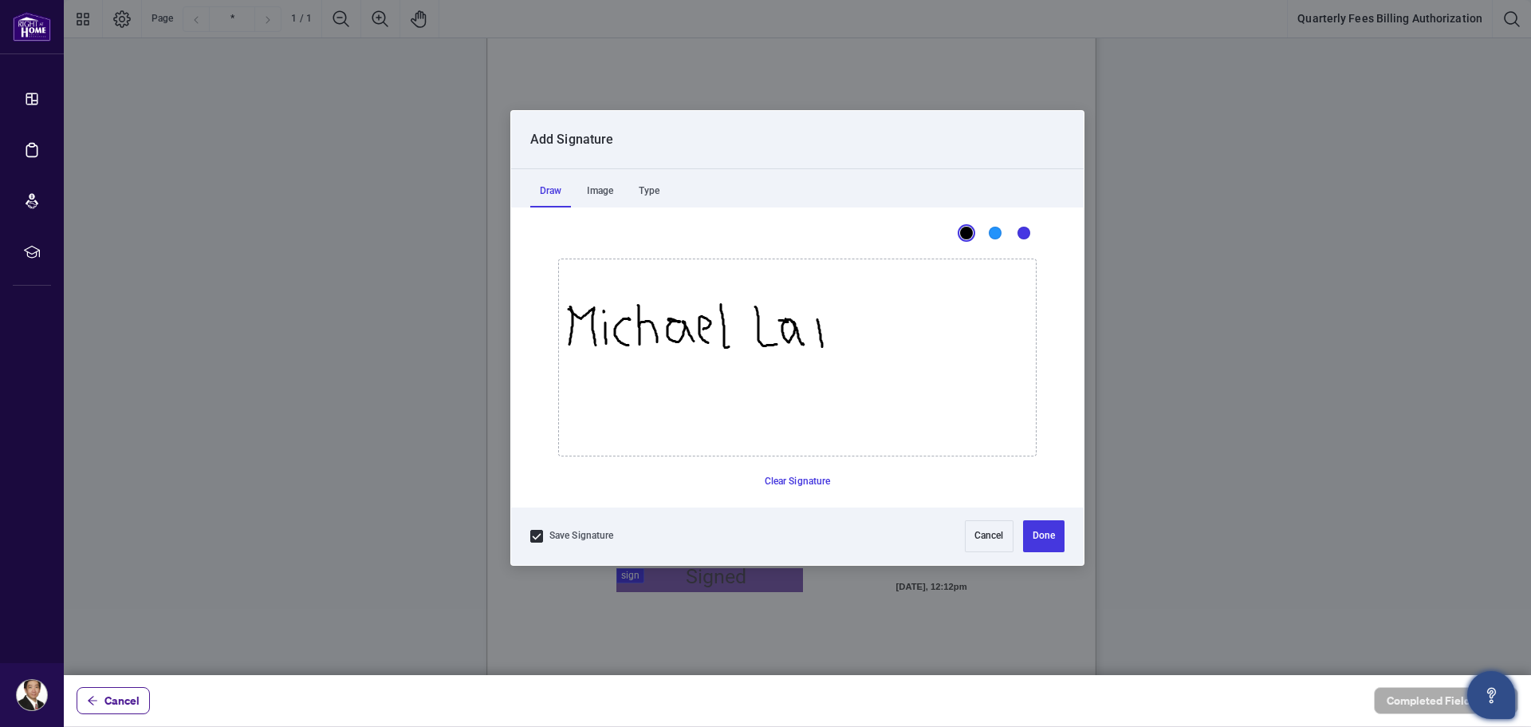
click at [822, 346] on icon "Drawing canvas" at bounding box center [797, 357] width 477 height 196
drag, startPoint x: 820, startPoint y: 321, endPoint x: 839, endPoint y: 345, distance: 31.3
click at [839, 345] on icon "Drawing canvas" at bounding box center [797, 357] width 477 height 196
drag, startPoint x: 862, startPoint y: 326, endPoint x: 849, endPoint y: 347, distance: 24.4
click at [849, 347] on icon "Drawing canvas" at bounding box center [797, 357] width 477 height 196
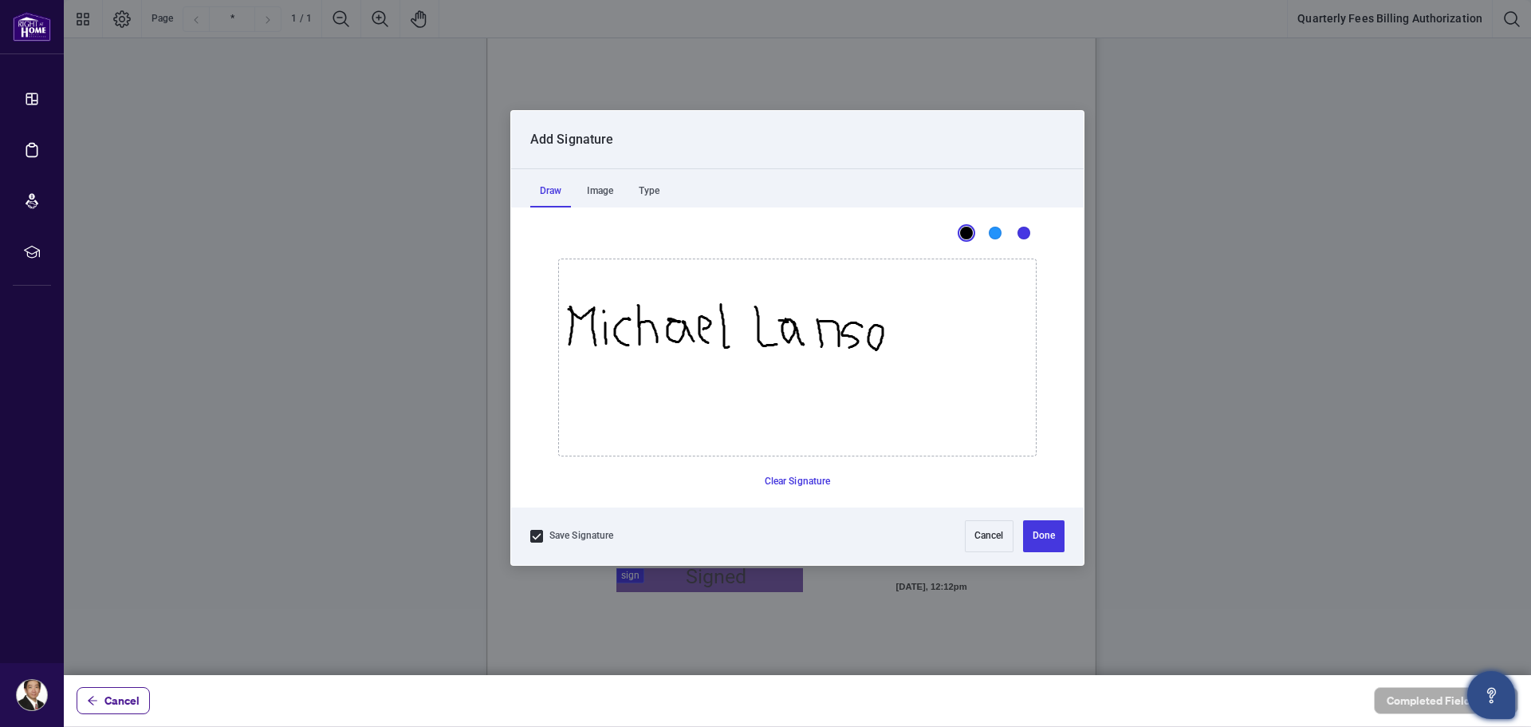
click at [877, 325] on icon "Drawing canvas" at bounding box center [797, 357] width 477 height 196
drag, startPoint x: 892, startPoint y: 325, endPoint x: 893, endPoint y: 352, distance: 26.3
click at [893, 352] on icon "Drawing canvas" at bounding box center [797, 357] width 477 height 196
drag, startPoint x: 894, startPoint y: 326, endPoint x: 916, endPoint y: 353, distance: 34.6
click at [916, 353] on icon "Drawing canvas" at bounding box center [797, 357] width 477 height 196
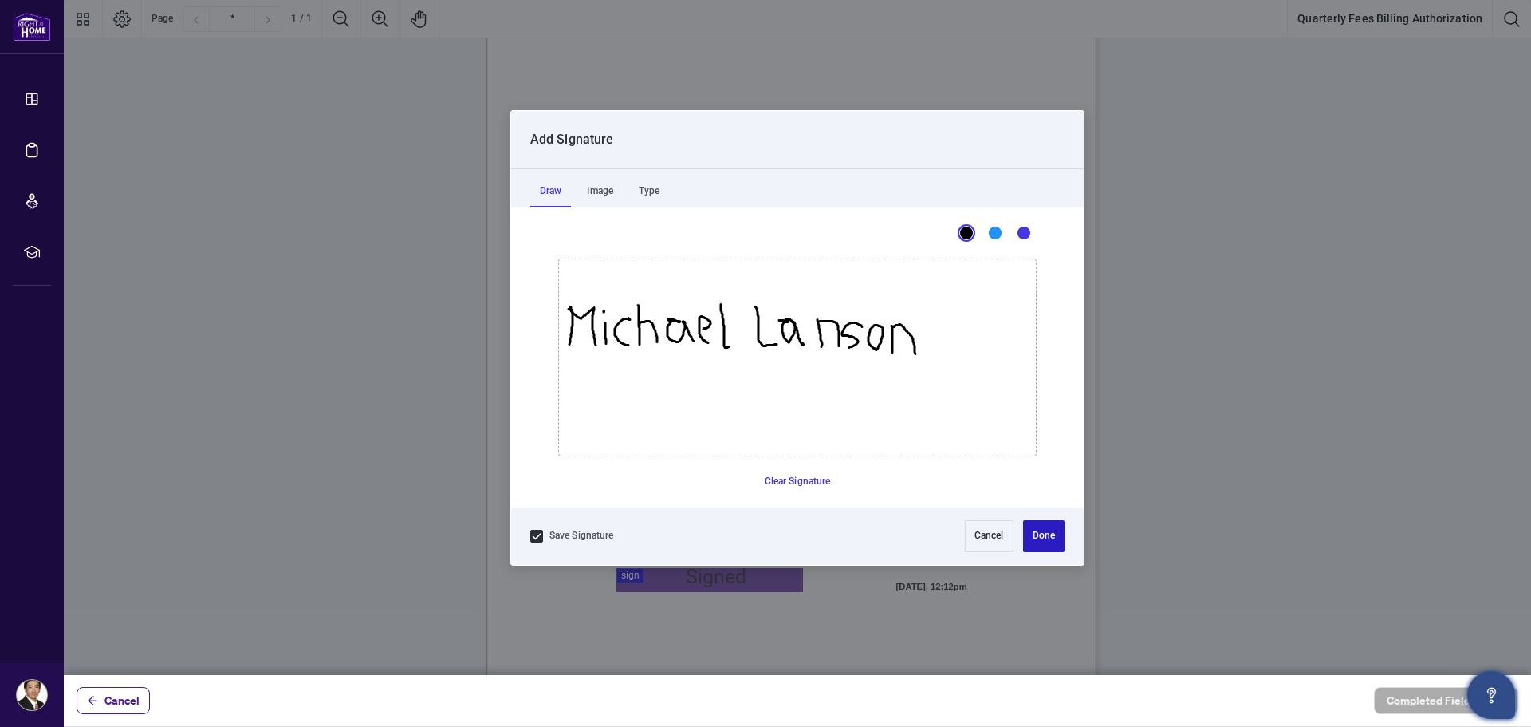
click at [1039, 537] on button "Done" at bounding box center [1043, 536] width 41 height 32
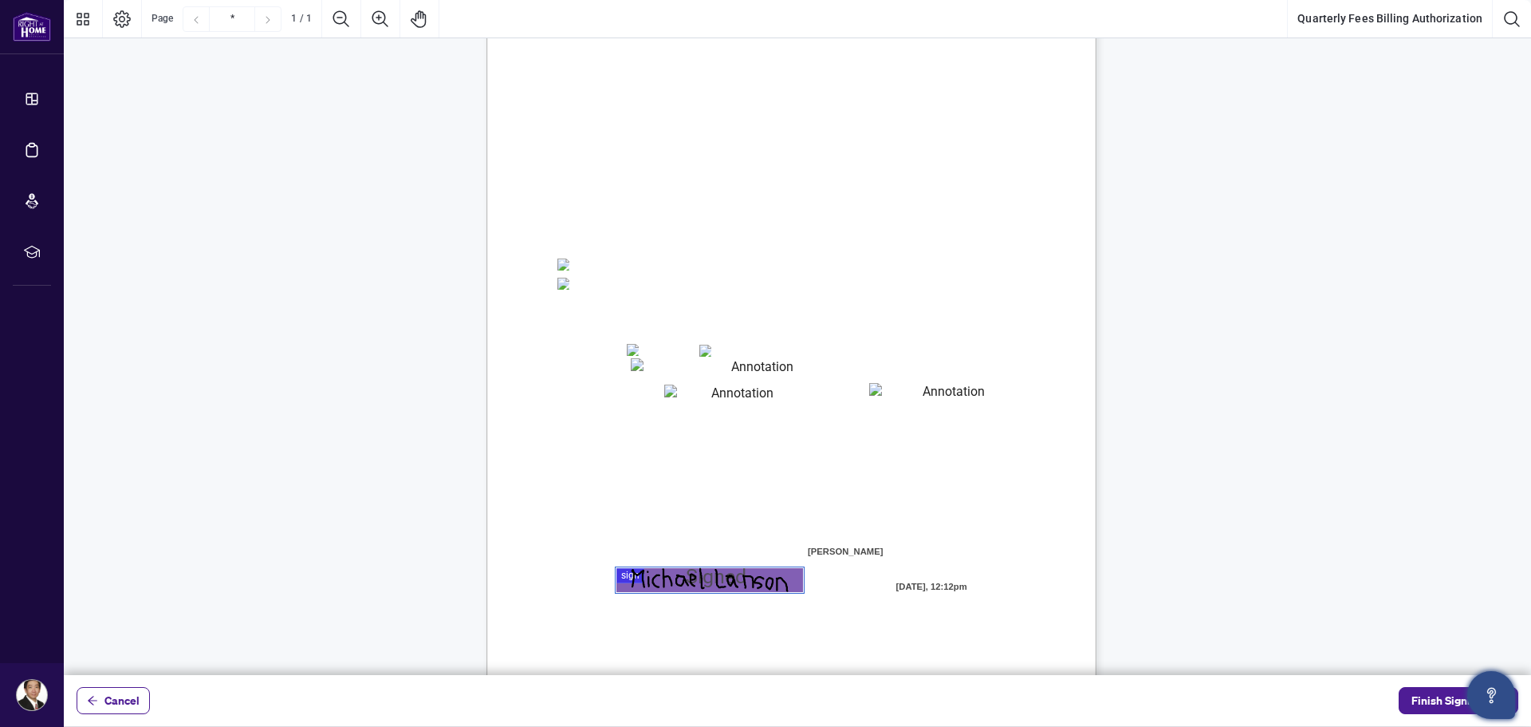
scroll to position [185, 0]
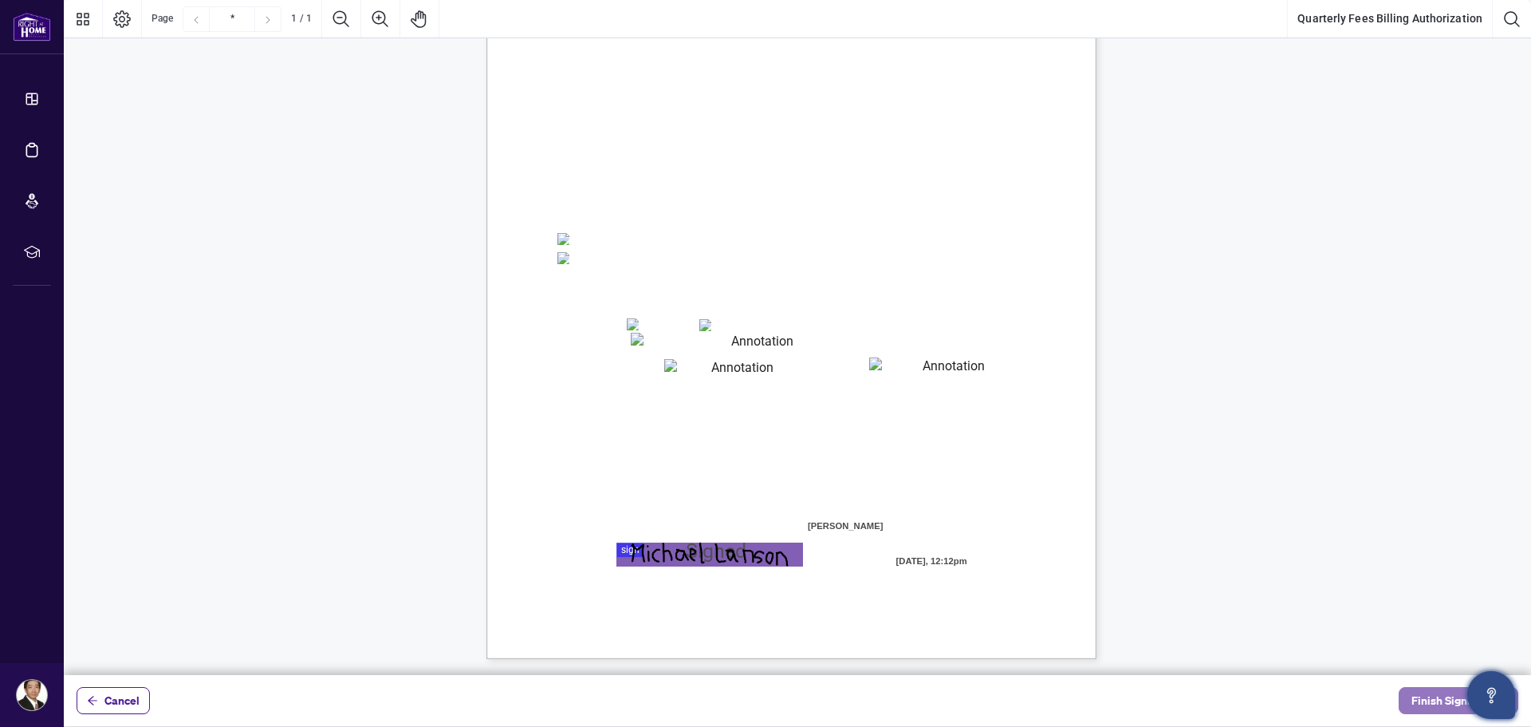
click at [1438, 703] on span "Finish Signing" at bounding box center [1448, 701] width 72 height 26
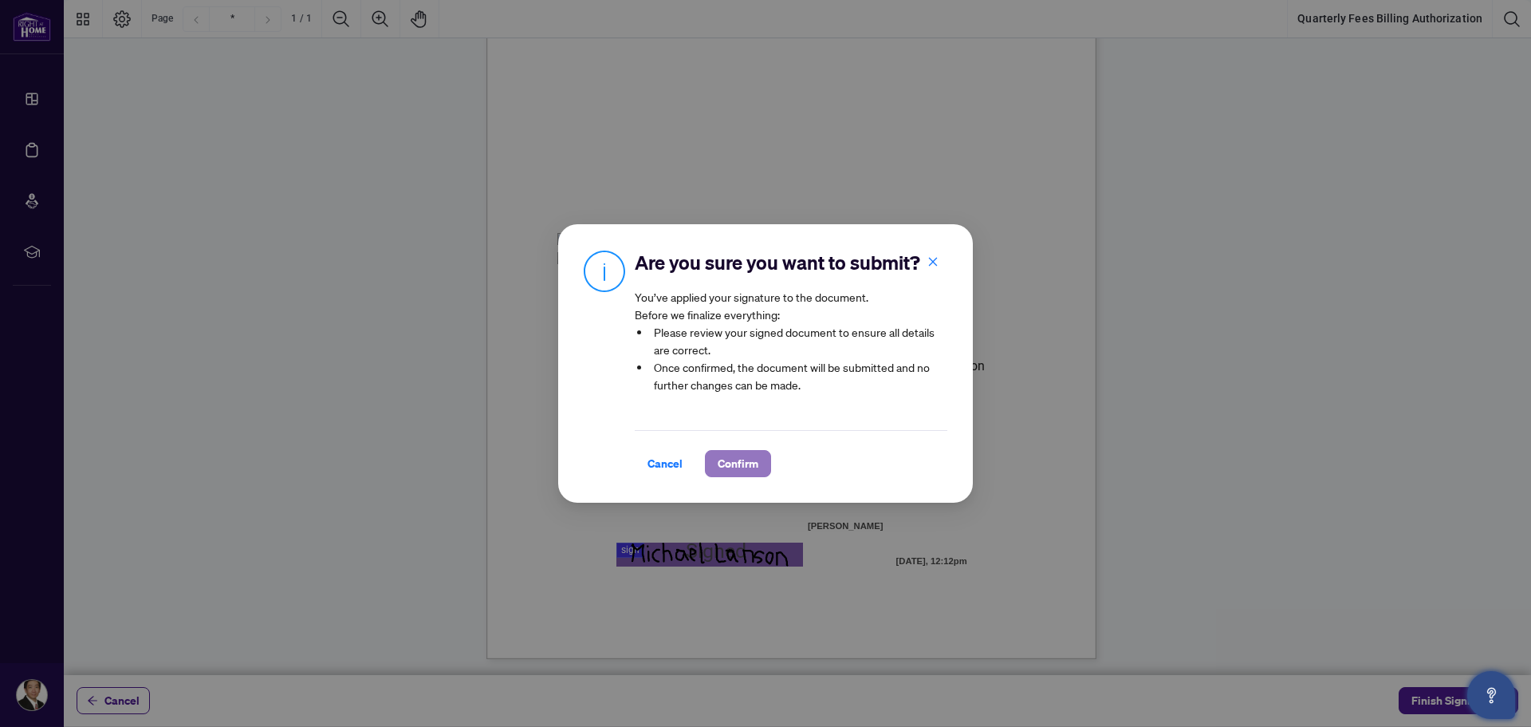
click at [743, 476] on span "Confirm" at bounding box center [738, 464] width 41 height 26
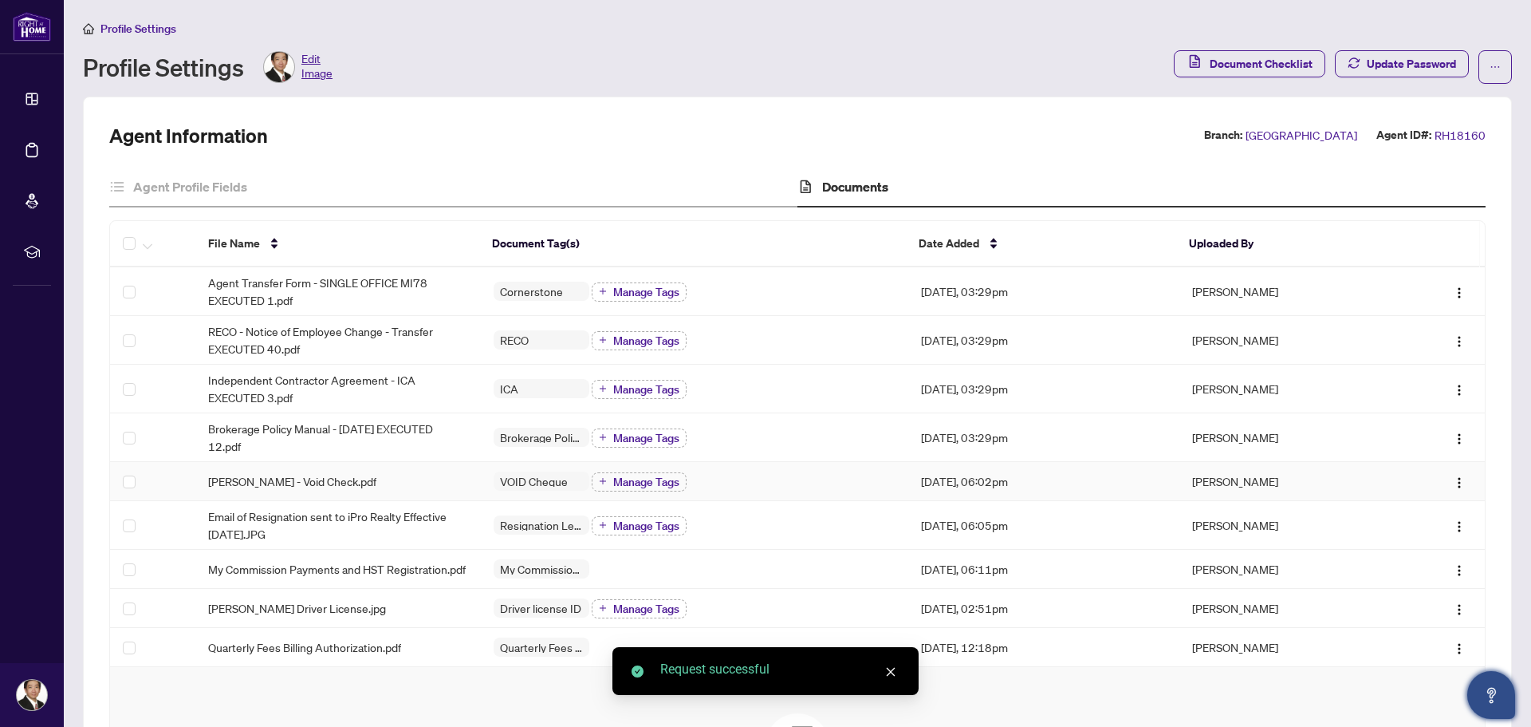
scroll to position [239, 0]
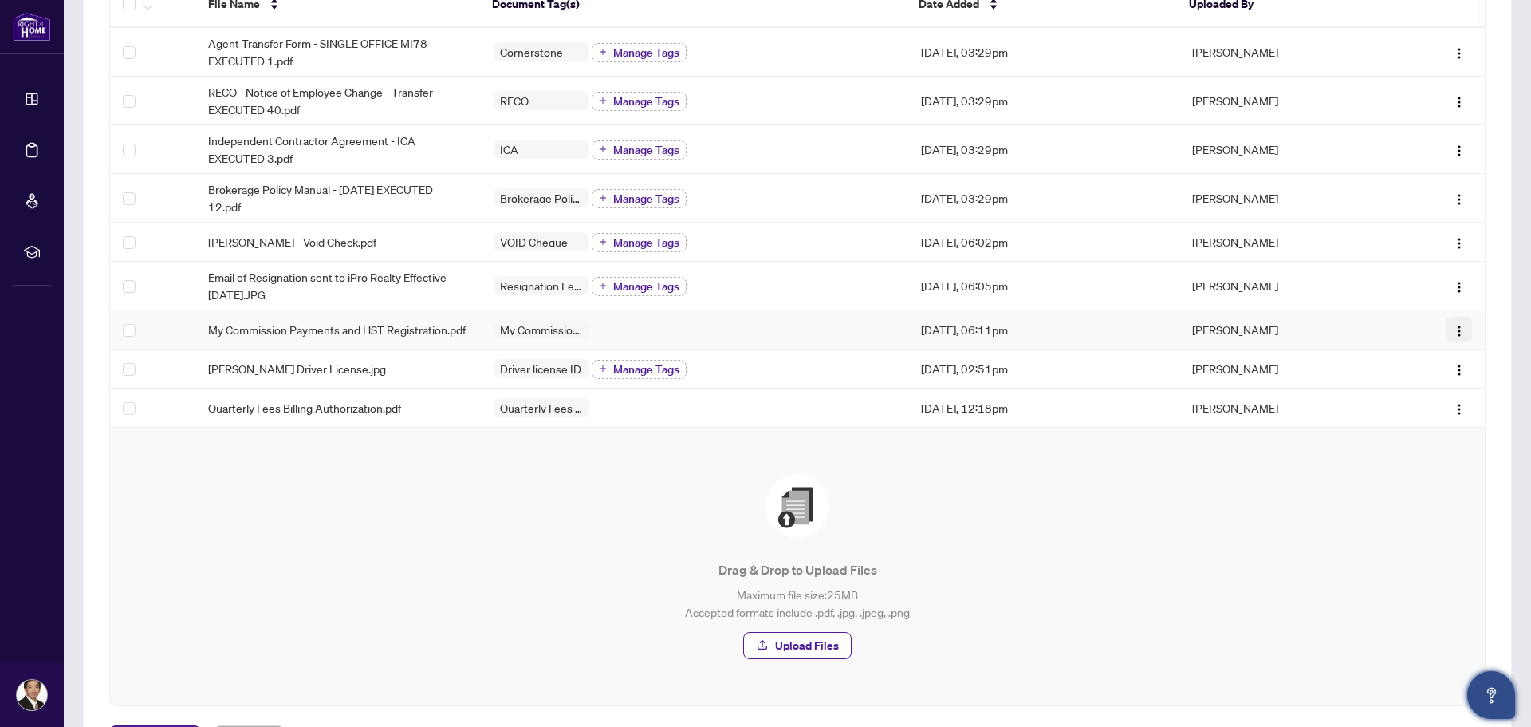
click at [1453, 333] on img "button" at bounding box center [1459, 331] width 13 height 13
click at [1428, 363] on span "View Document" at bounding box center [1371, 361] width 152 height 18
click at [1428, 363] on main "Profile Settings Profile Settings Edit Image Document Checklist Update Password…" at bounding box center [798, 363] width 1468 height 727
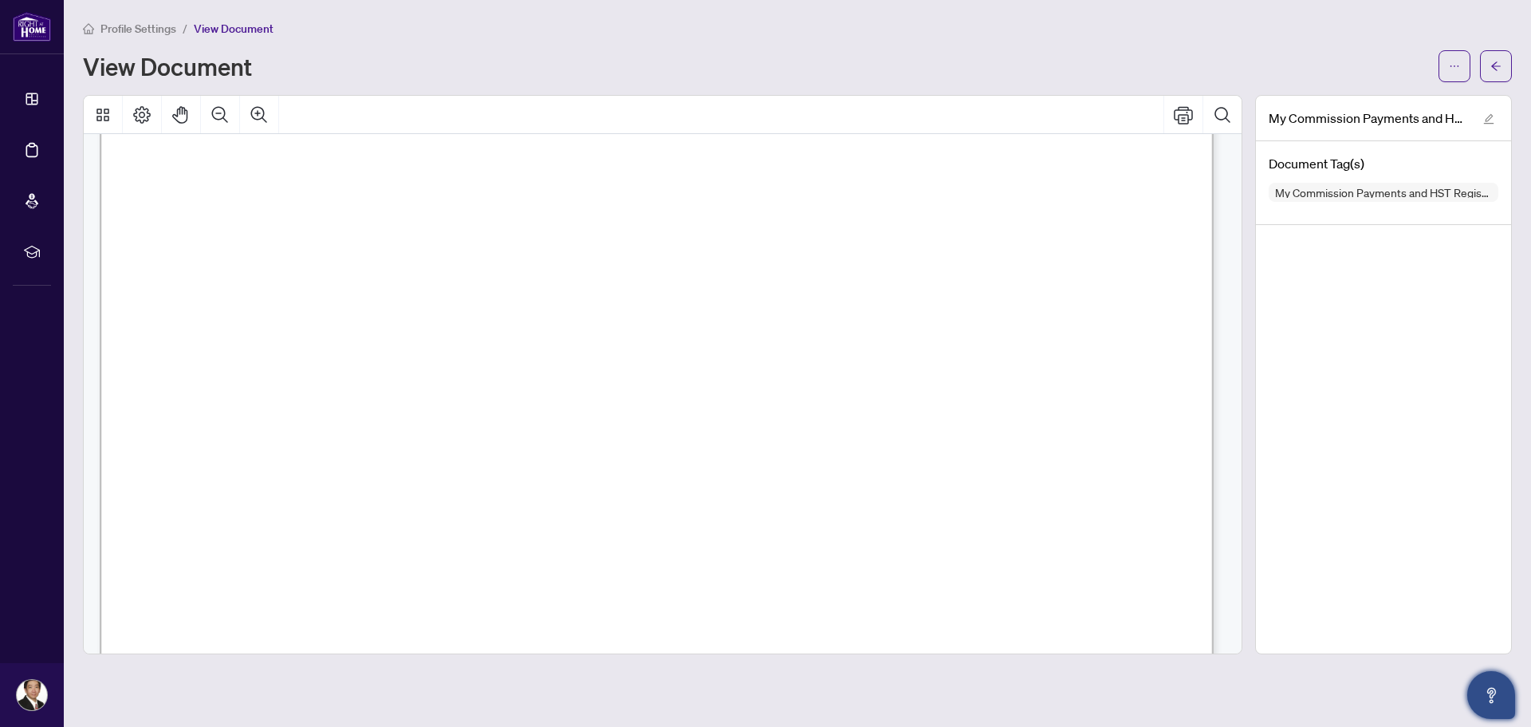
scroll to position [476, 0]
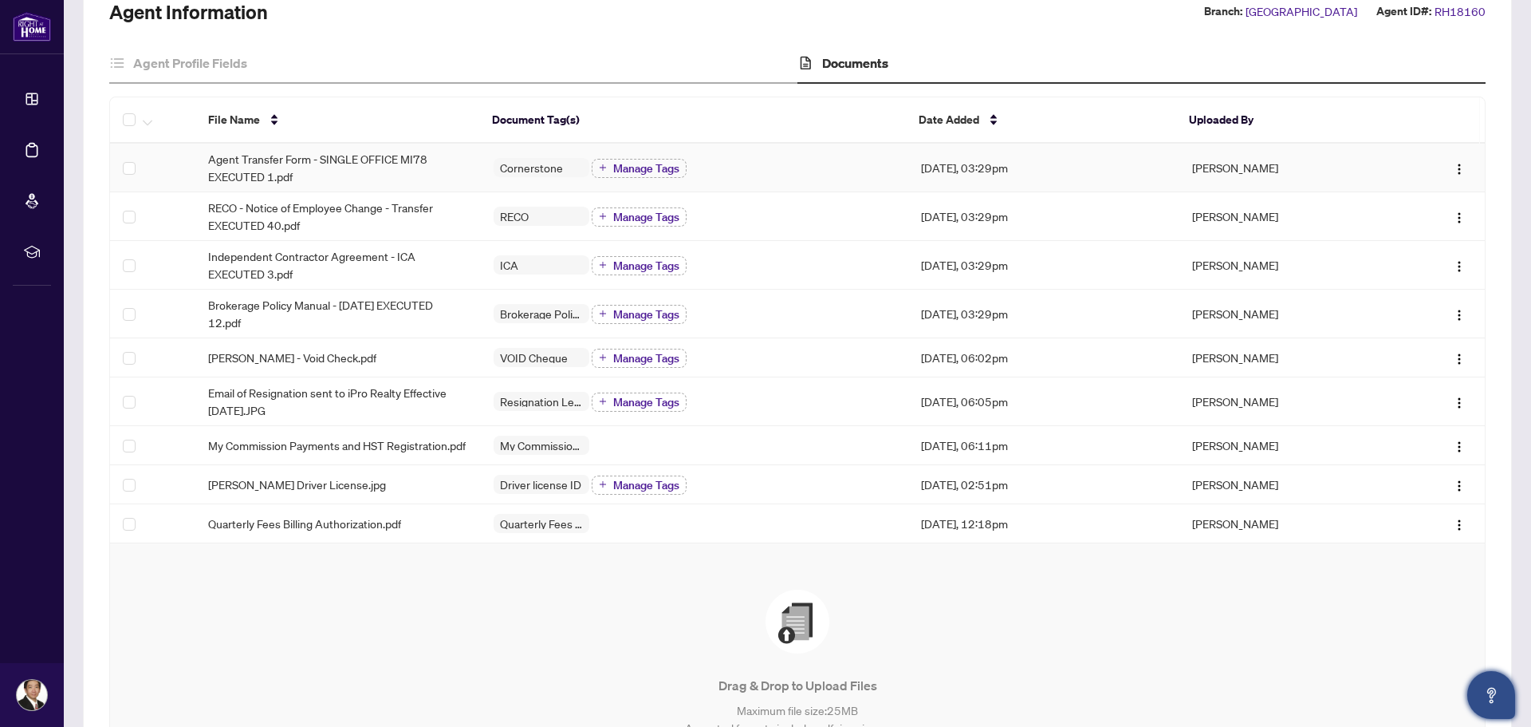
scroll to position [160, 0]
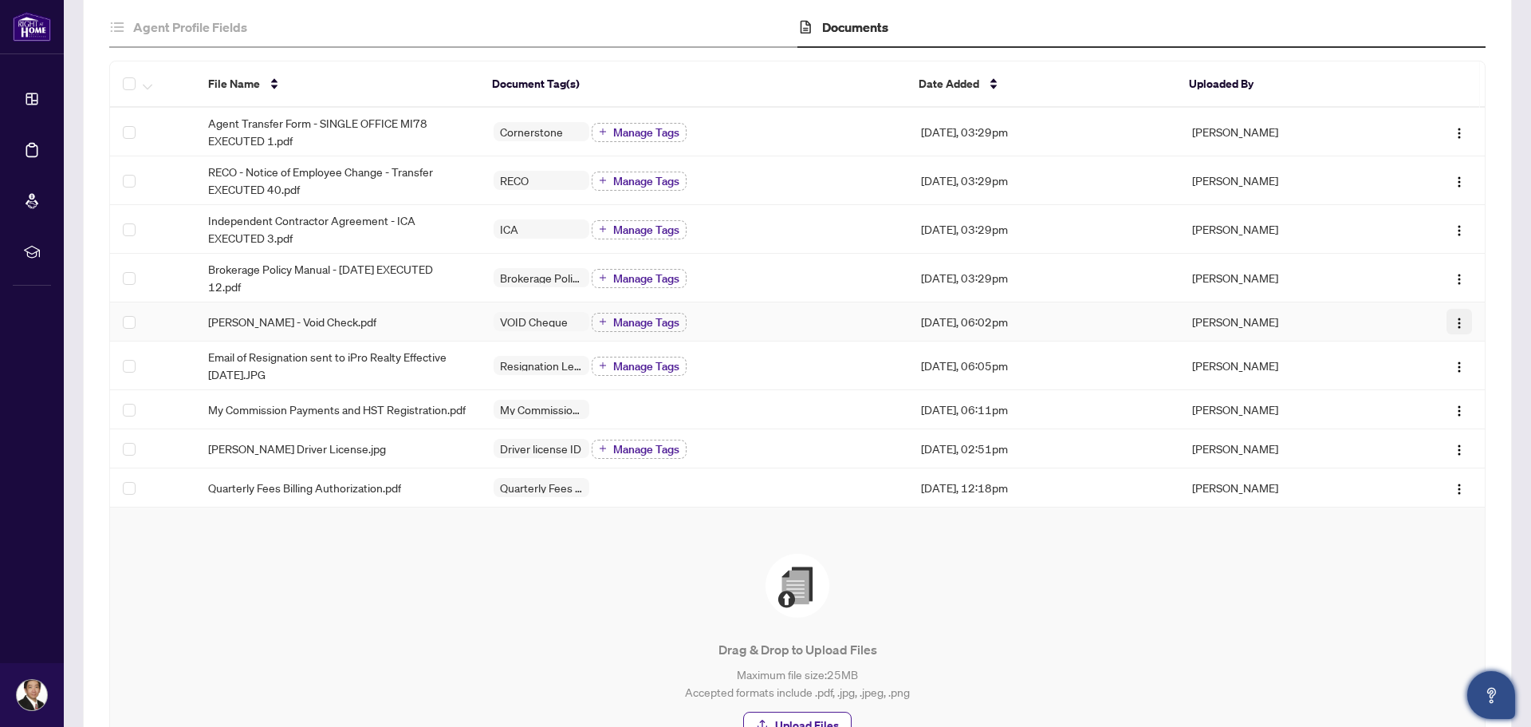
click at [1453, 322] on img "button" at bounding box center [1459, 323] width 13 height 13
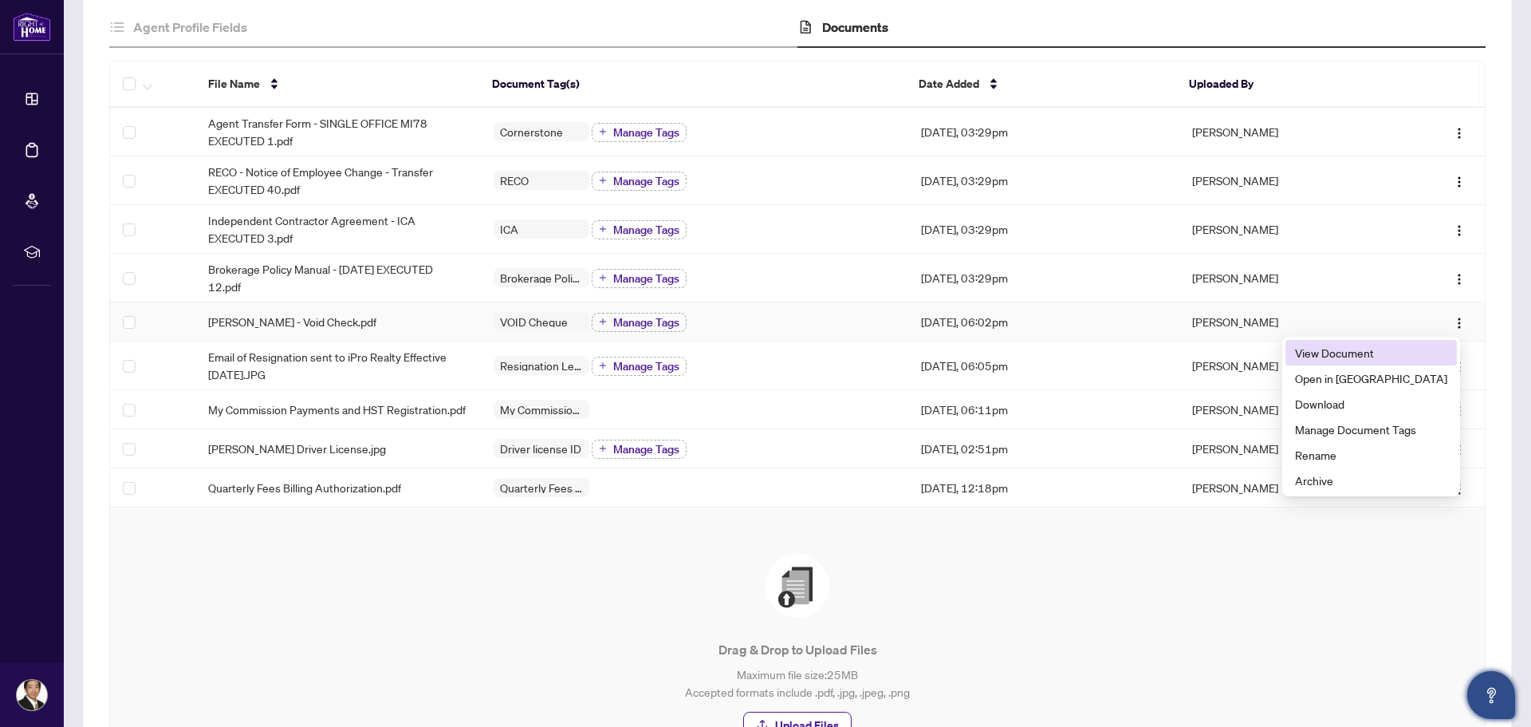
click at [1400, 351] on span "View Document" at bounding box center [1371, 353] width 152 height 18
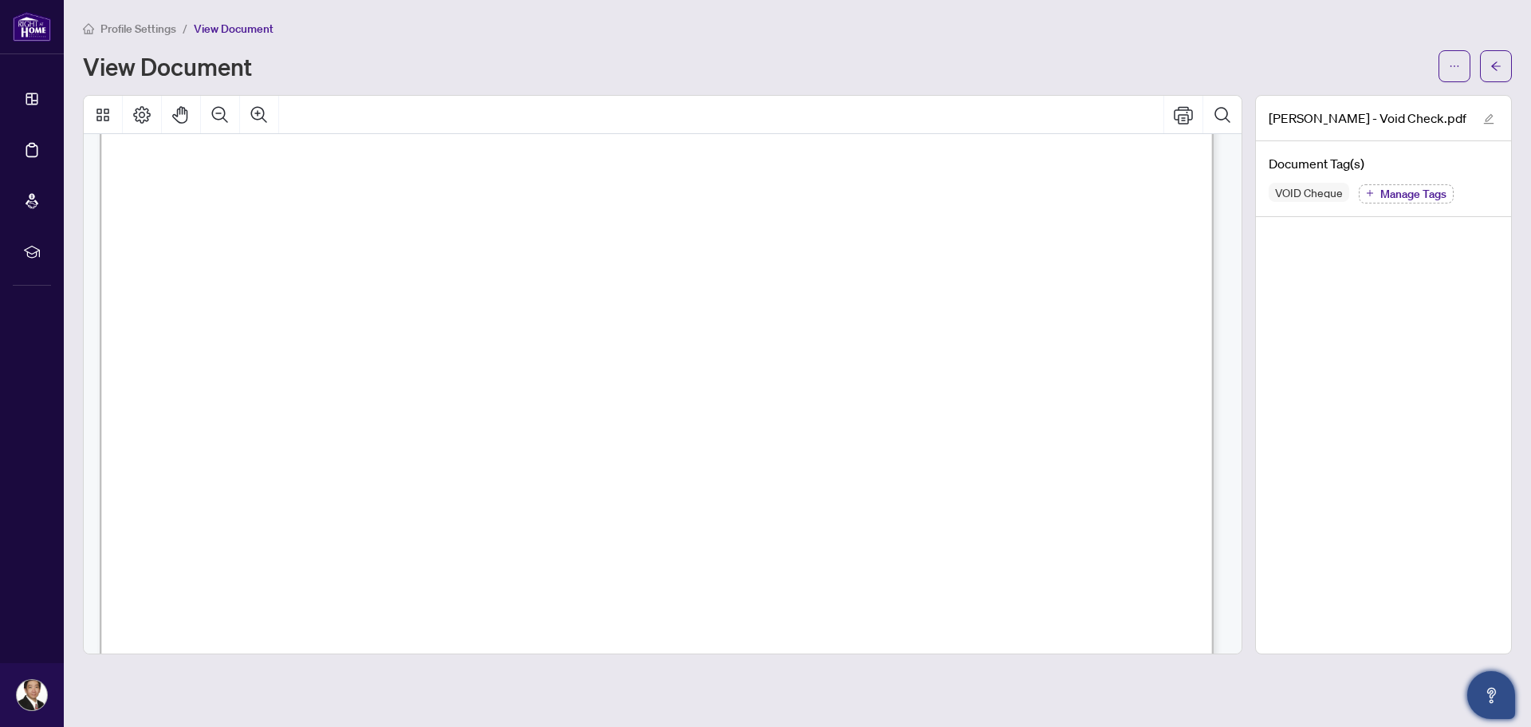
scroll to position [638, 0]
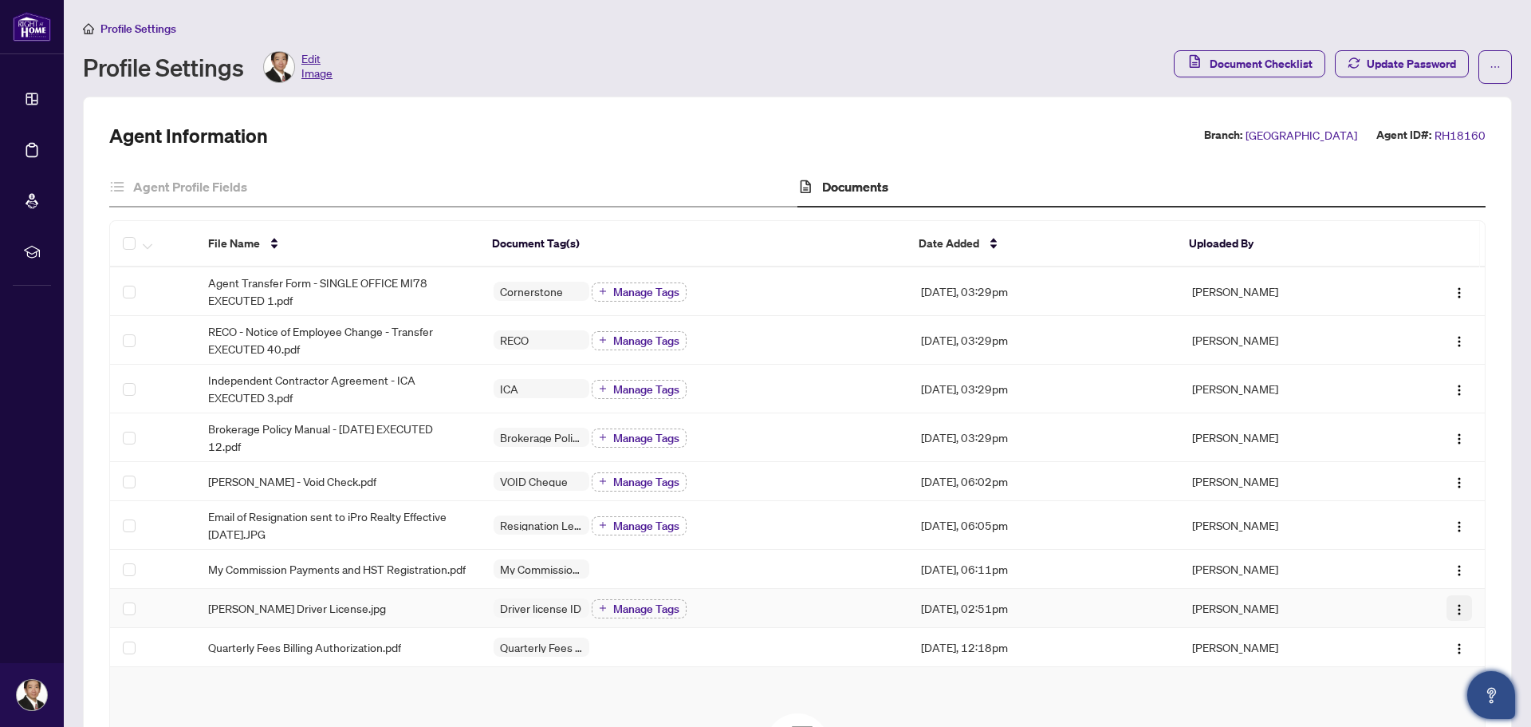
click at [1453, 615] on span "button" at bounding box center [1459, 608] width 13 height 18
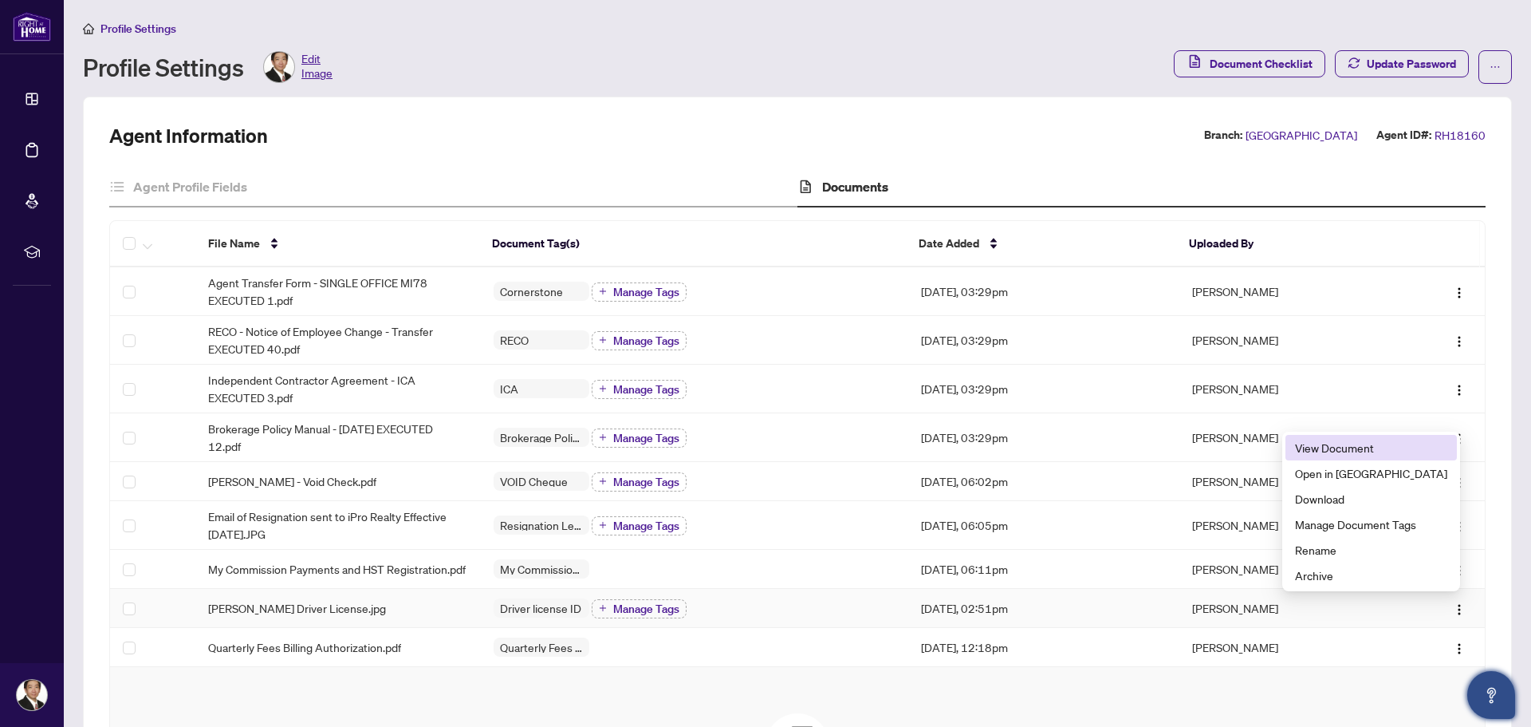
click at [1409, 446] on span "View Document" at bounding box center [1371, 448] width 152 height 18
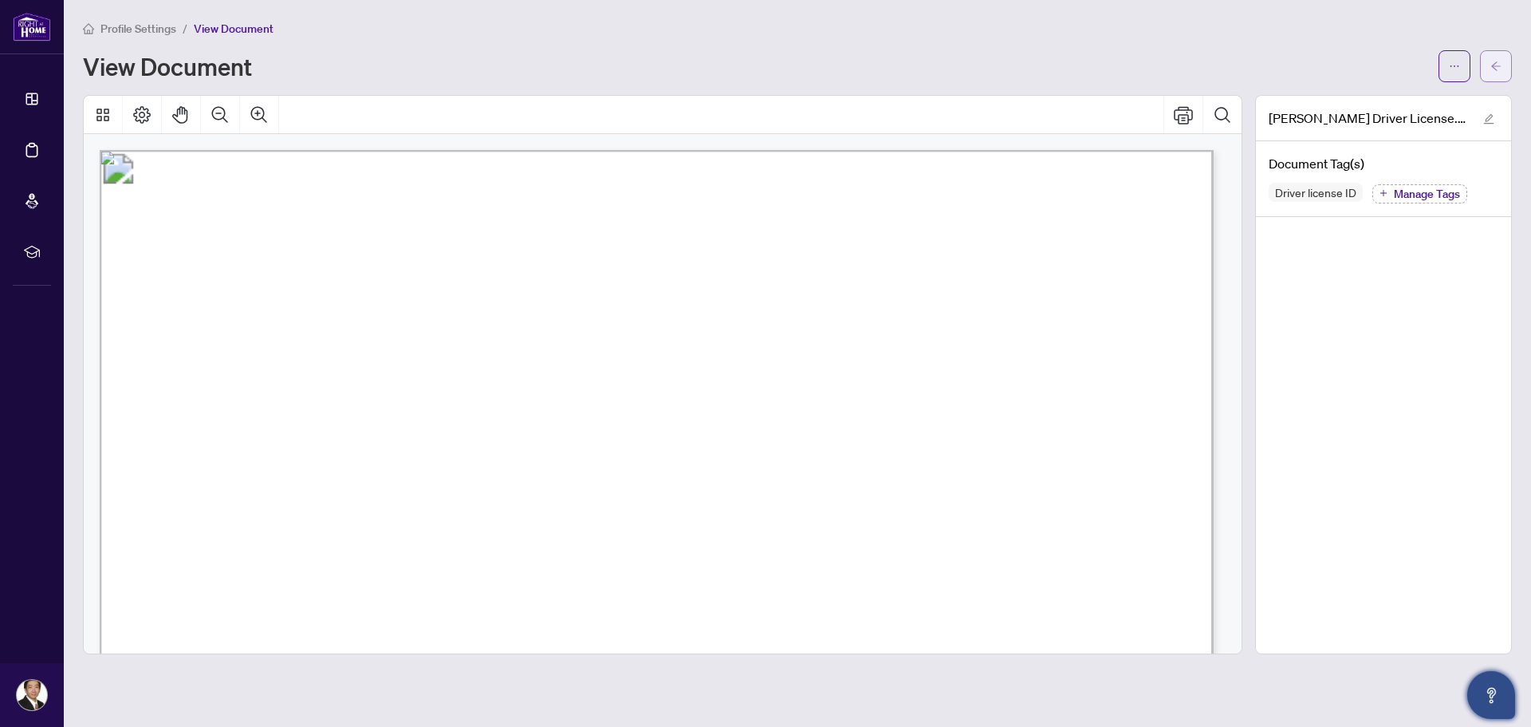
click at [1503, 60] on button "button" at bounding box center [1496, 66] width 32 height 32
click at [1503, 60] on main "Profile Settings / View Document View Document Michael Lanson Driver License.jp…" at bounding box center [798, 363] width 1468 height 727
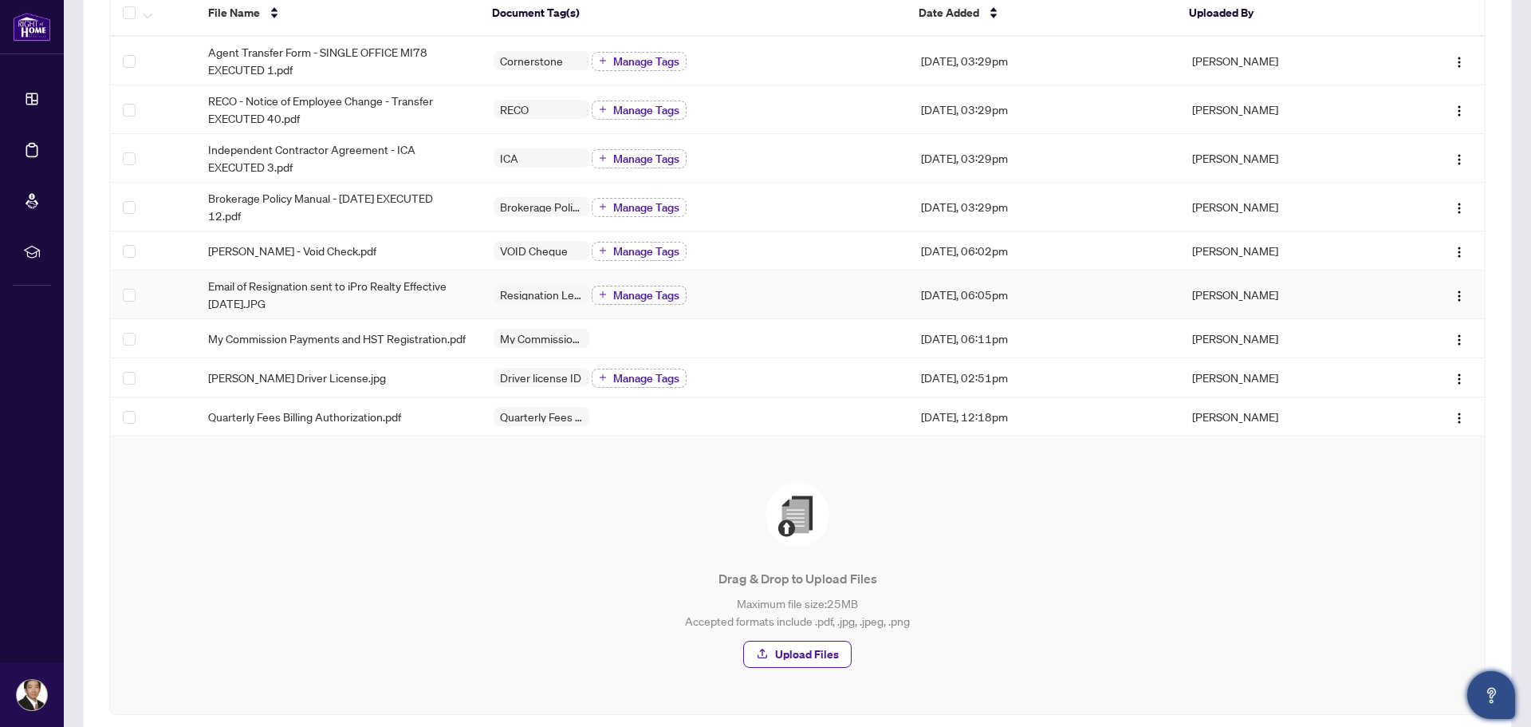
scroll to position [239, 0]
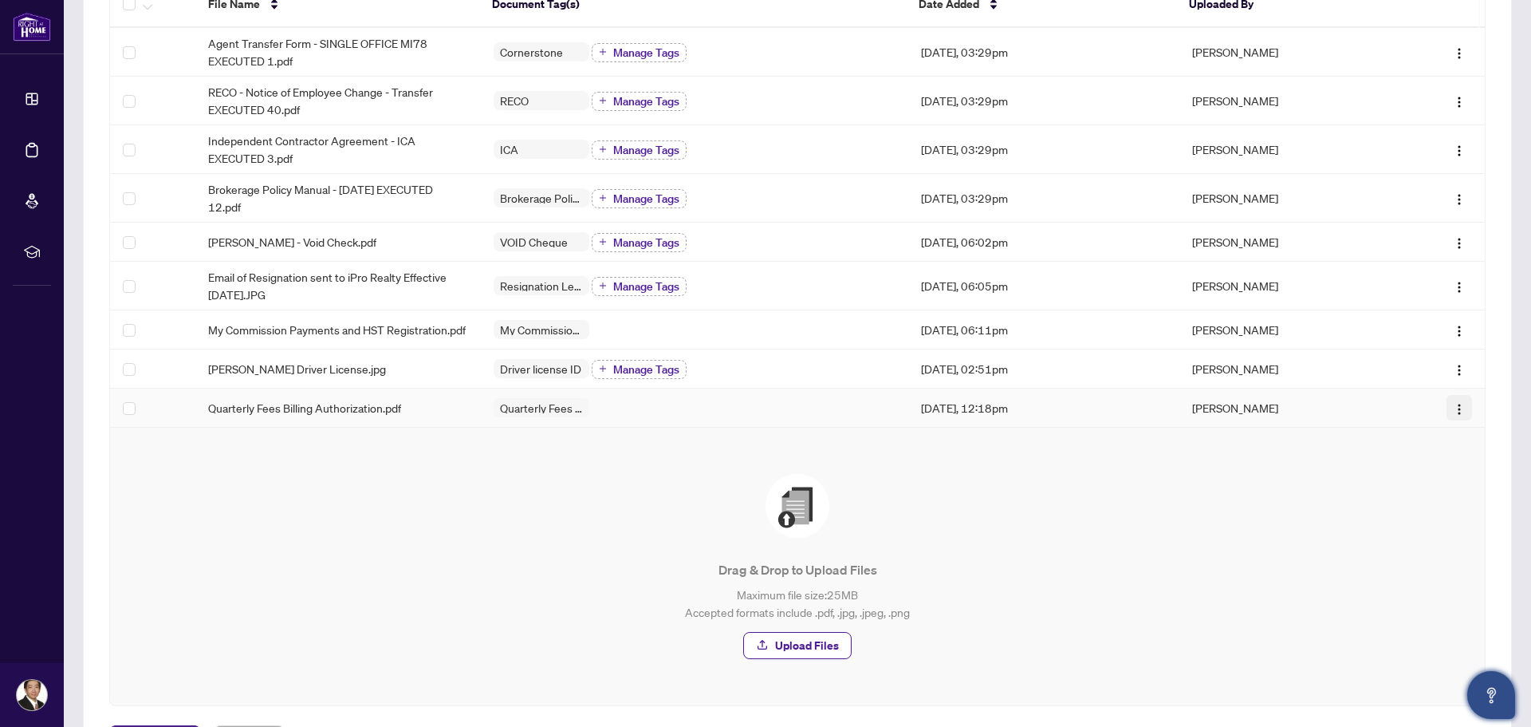
click at [1453, 405] on img "button" at bounding box center [1459, 409] width 13 height 13
click at [1425, 443] on span "View Document" at bounding box center [1371, 439] width 152 height 18
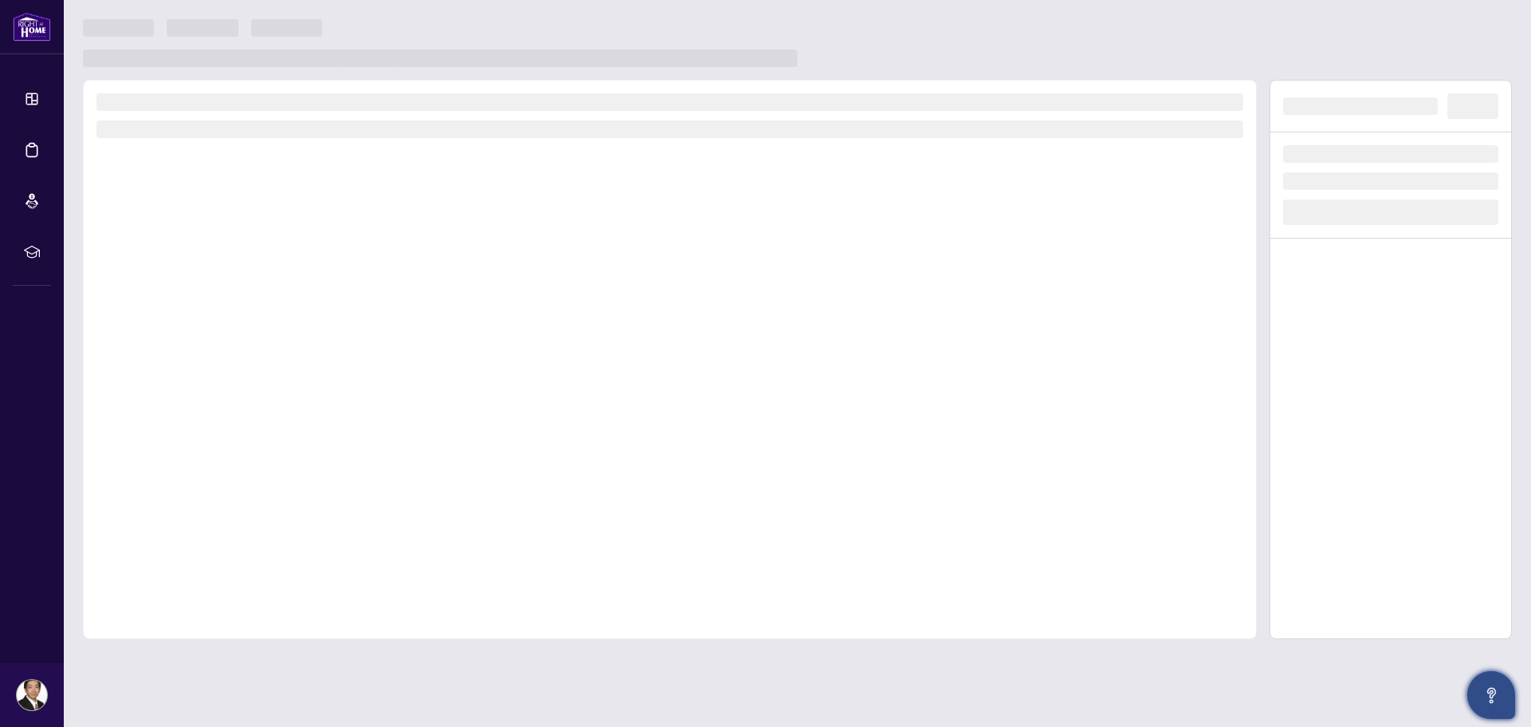
click at [1425, 443] on div at bounding box center [1391, 359] width 242 height 559
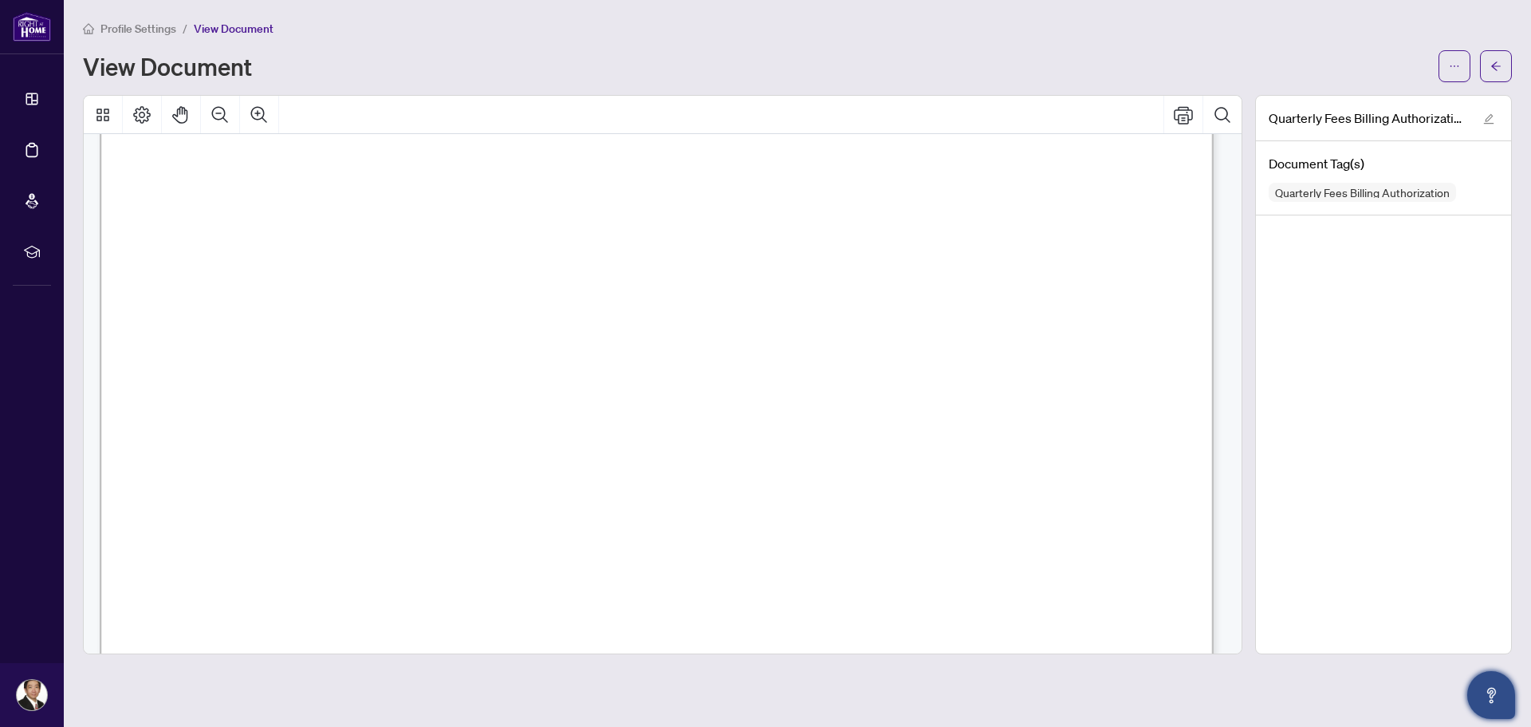
scroll to position [955, 0]
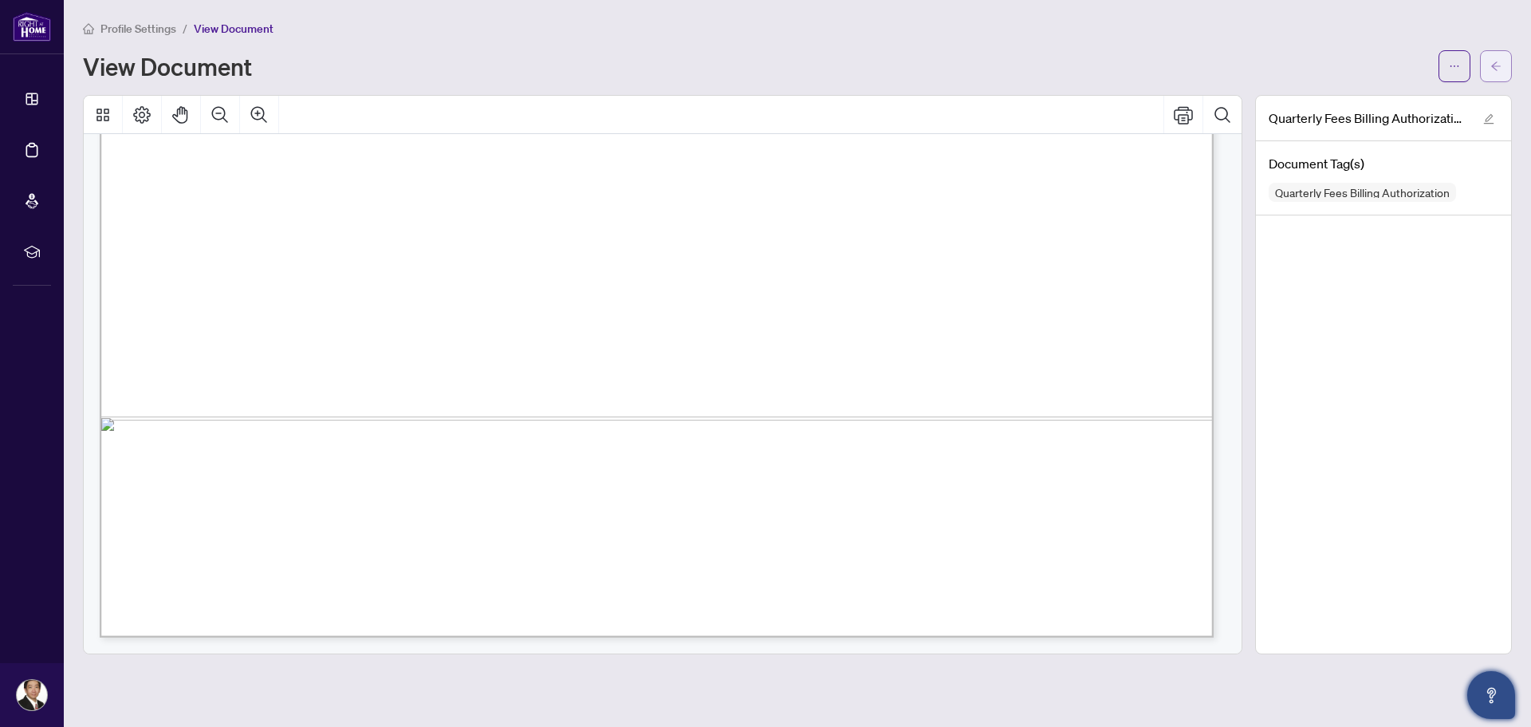
click at [1504, 66] on button "button" at bounding box center [1496, 66] width 32 height 32
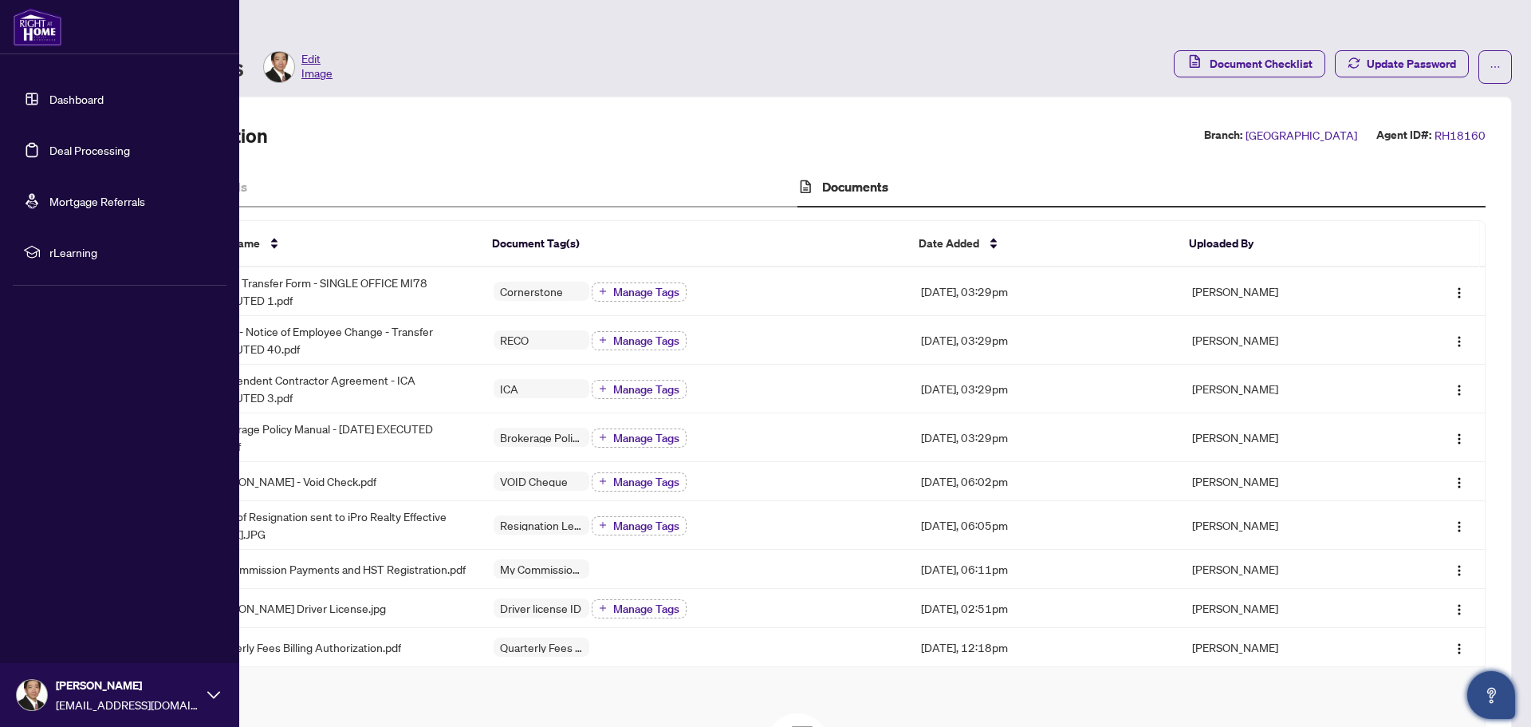
click at [49, 101] on link "Dashboard" at bounding box center [76, 99] width 54 height 14
